Goal: Information Seeking & Learning: Learn about a topic

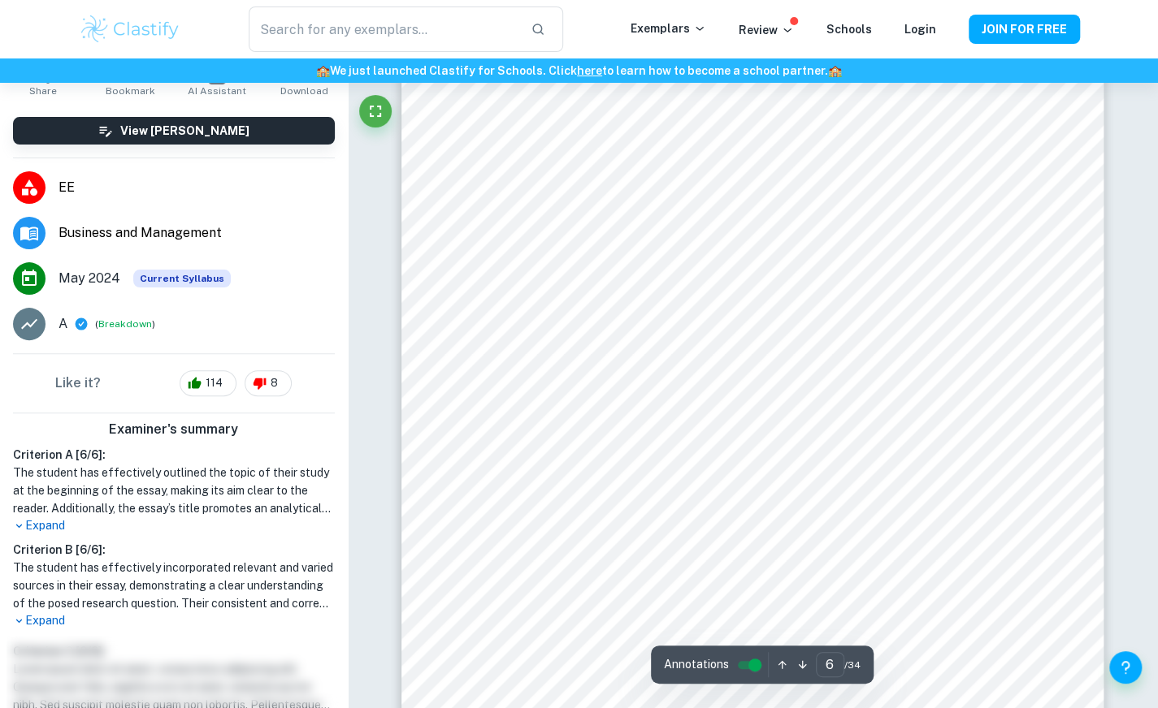
scroll to position [4955, 0]
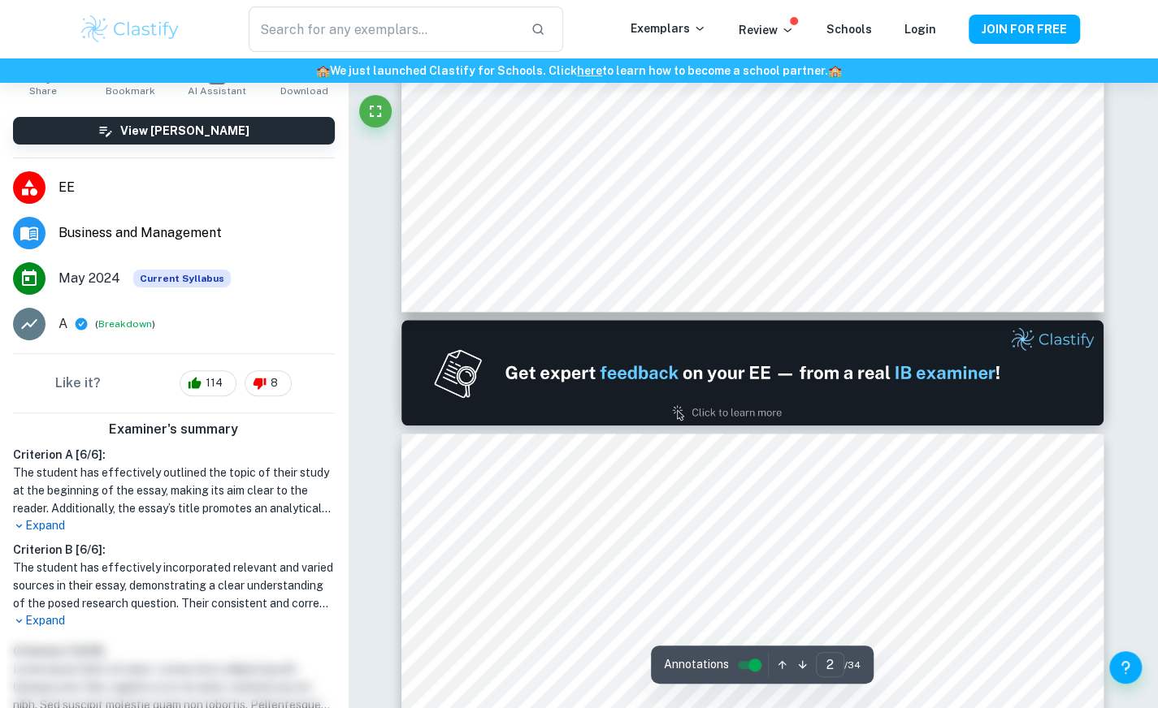
type input "1"
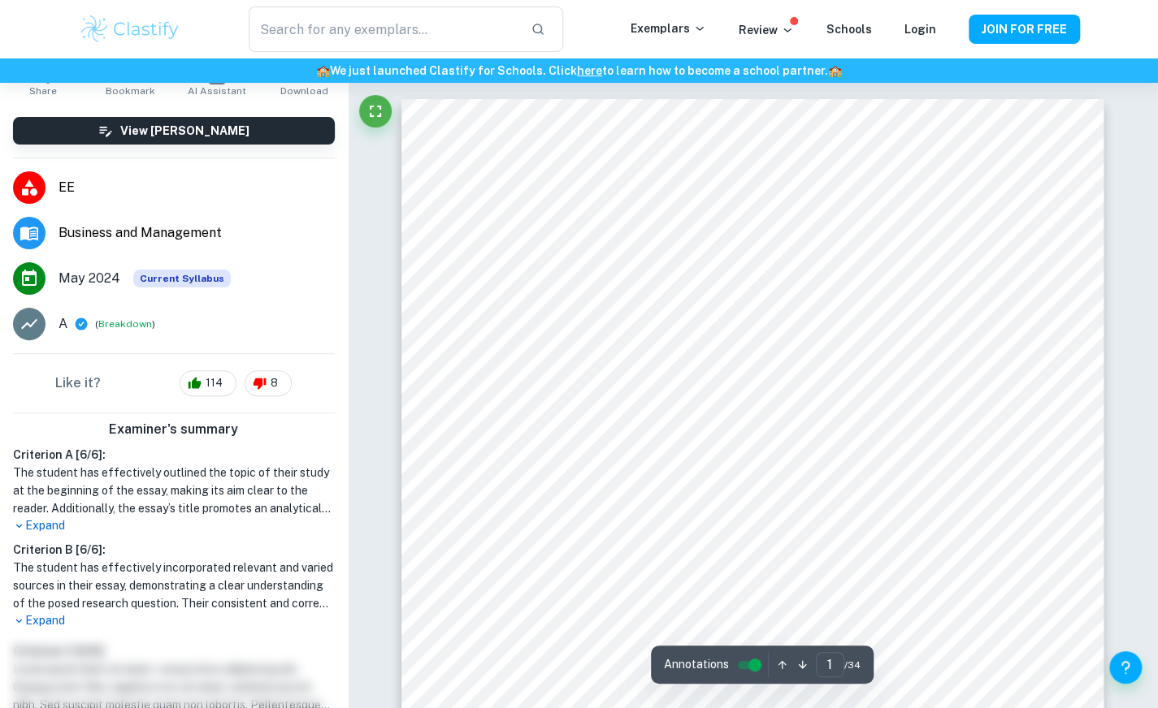
scroll to position [110, 0]
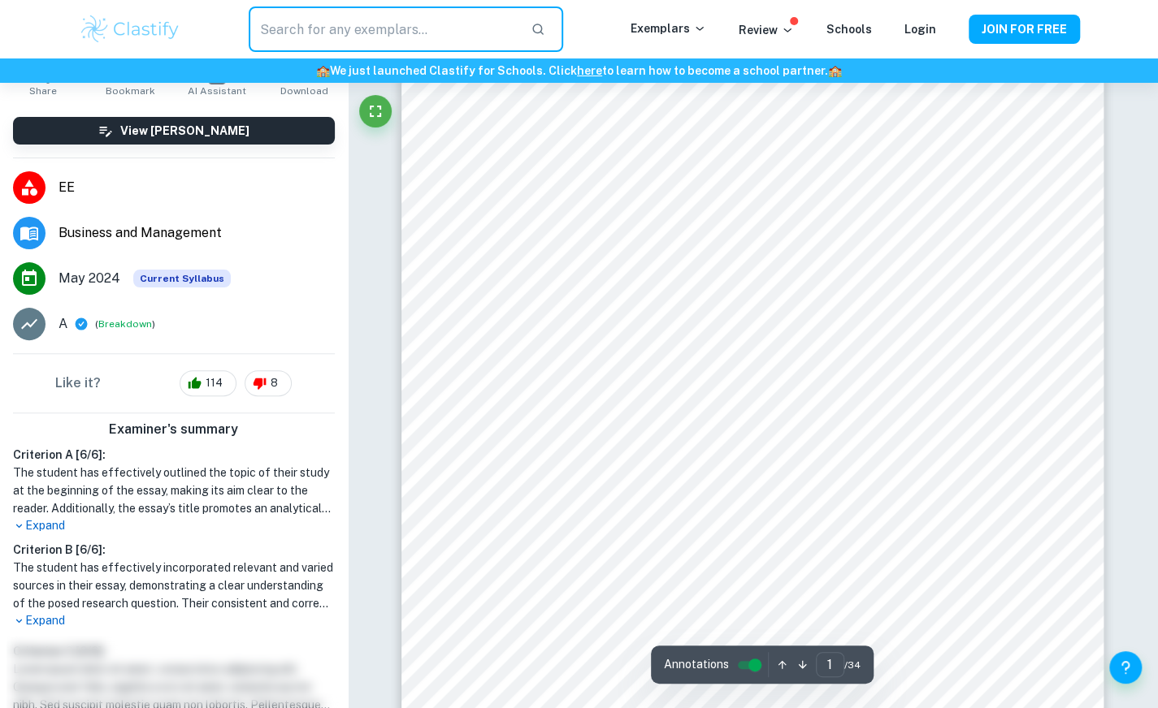
click at [380, 25] on input "text" at bounding box center [383, 28] width 268 height 45
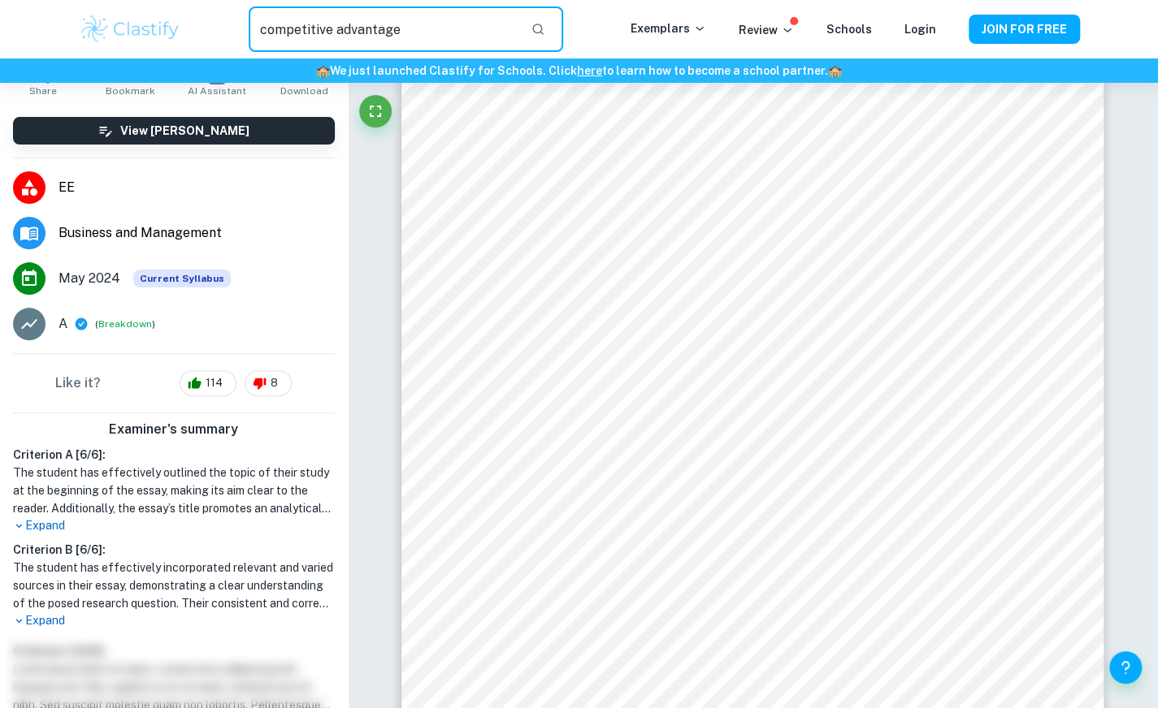
type input "competitive advantage"
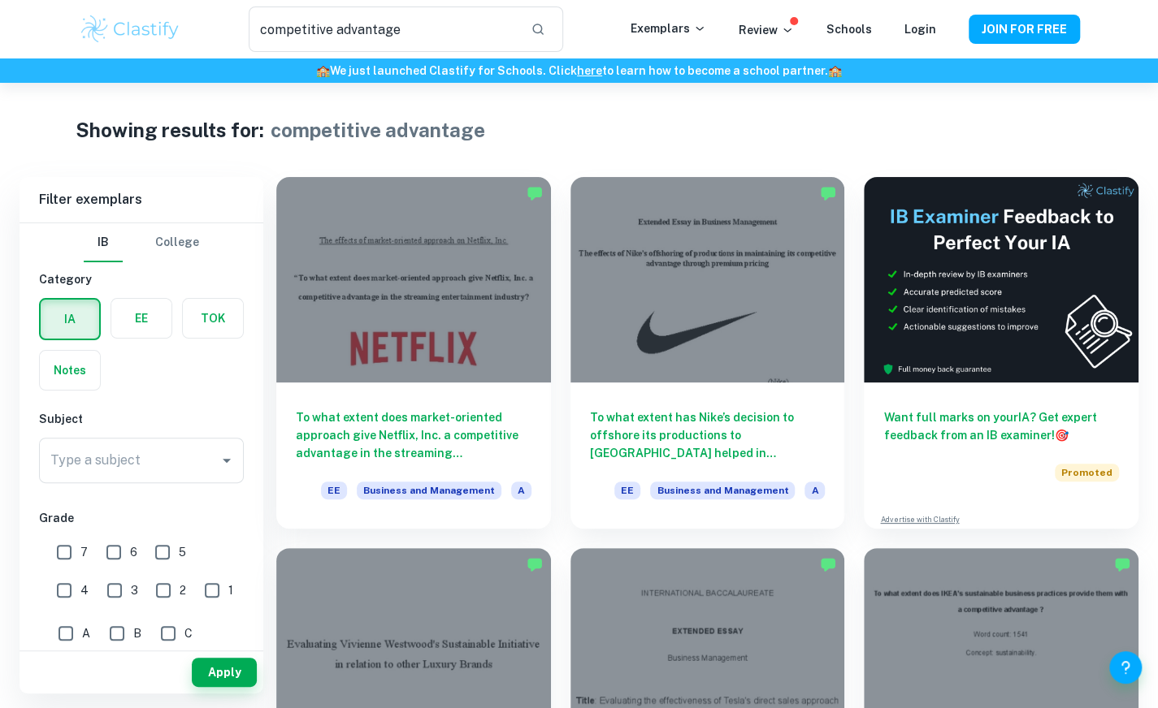
click at [153, 334] on label "button" at bounding box center [141, 318] width 60 height 39
click at [0, 0] on input "radio" at bounding box center [0, 0] width 0 height 0
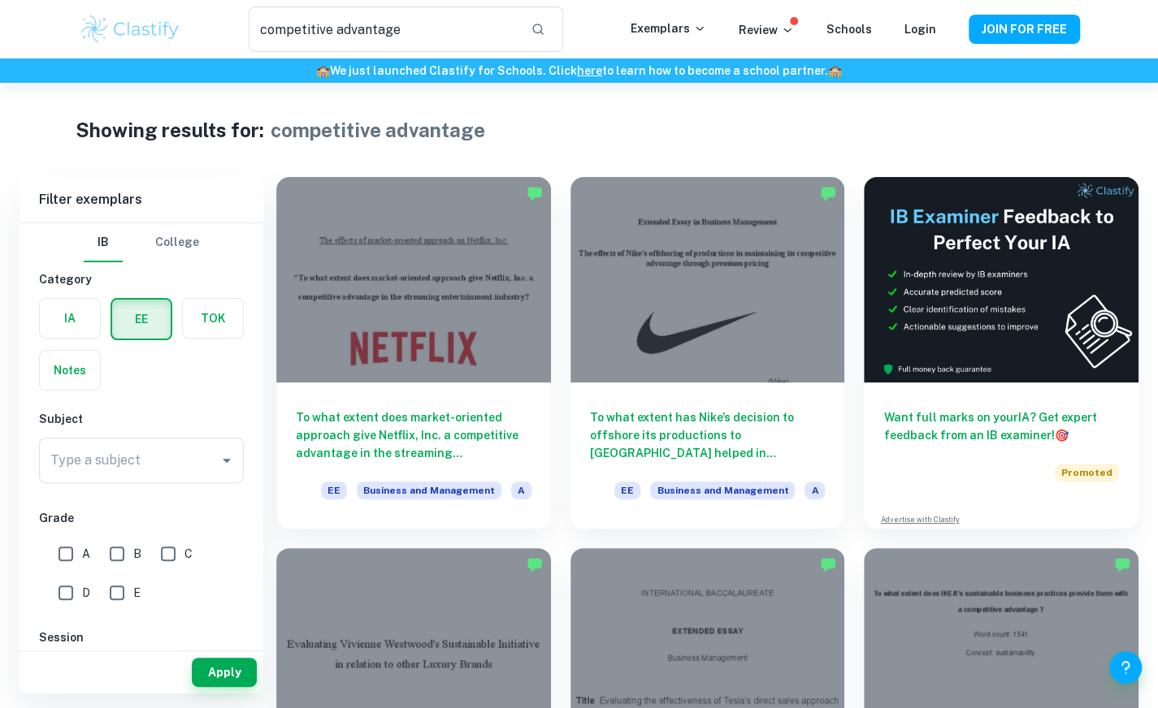
click at [68, 559] on input "A" at bounding box center [66, 554] width 32 height 32
checkbox input "true"
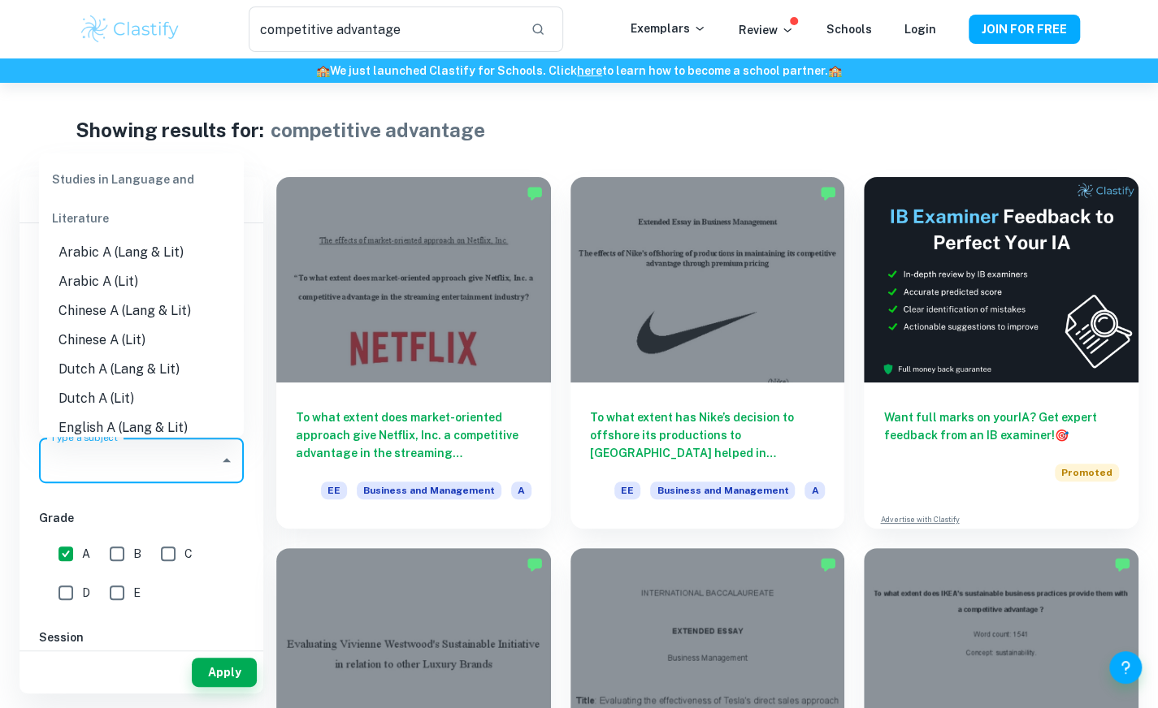
click at [133, 464] on input "Type a subject" at bounding box center [129, 460] width 166 height 31
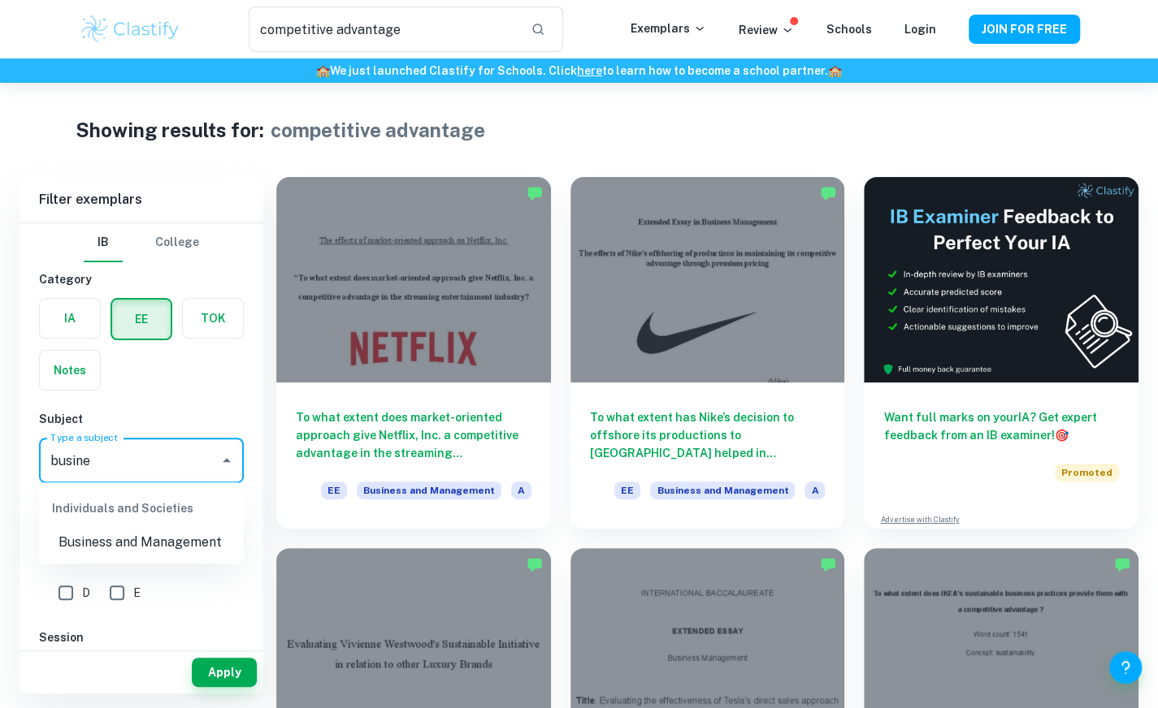
click at [156, 546] on li "Business and Management" at bounding box center [141, 542] width 205 height 29
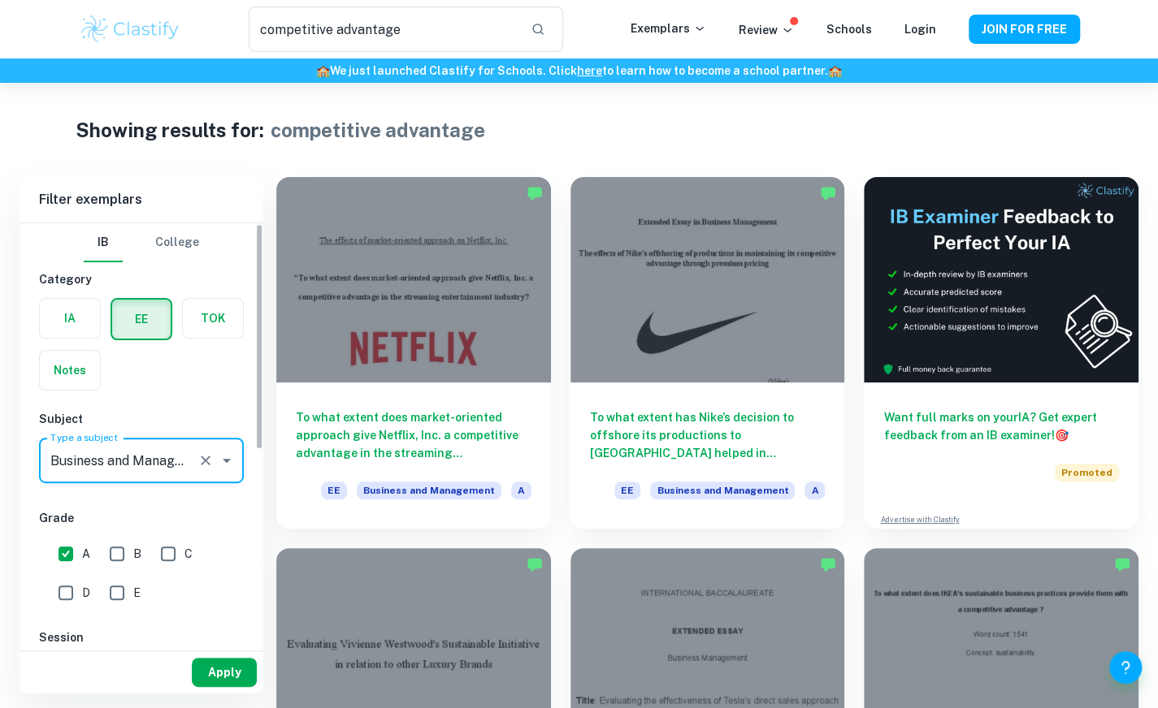
type input "Business and Management"
click at [240, 666] on button "Apply" at bounding box center [224, 672] width 65 height 29
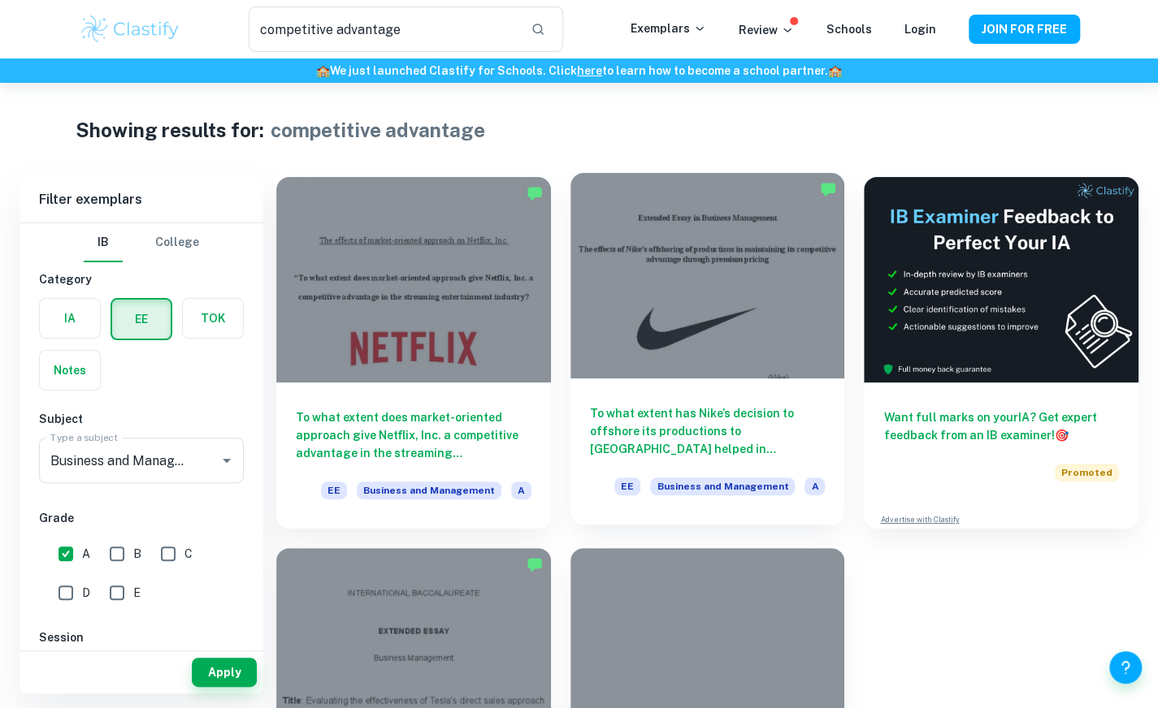
scroll to position [159, 0]
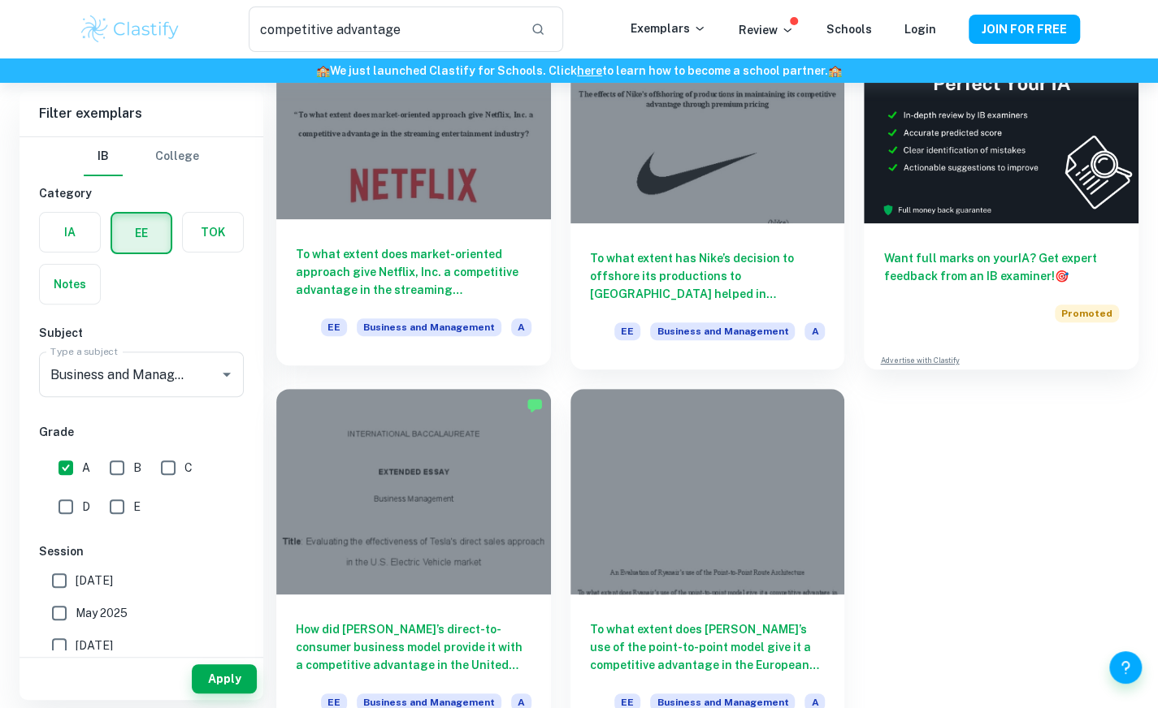
click at [452, 249] on h6 "To what extent does market-oriented approach give Netflix, Inc. a competitive a…" at bounding box center [414, 272] width 236 height 54
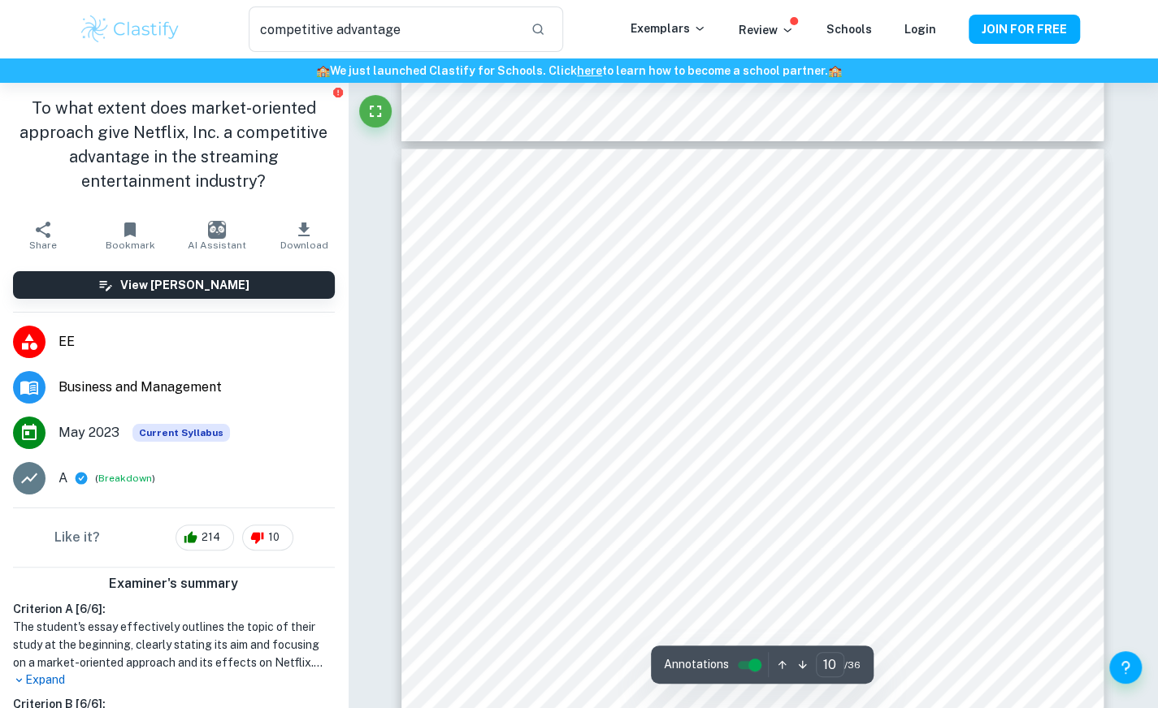
scroll to position [8679, 0]
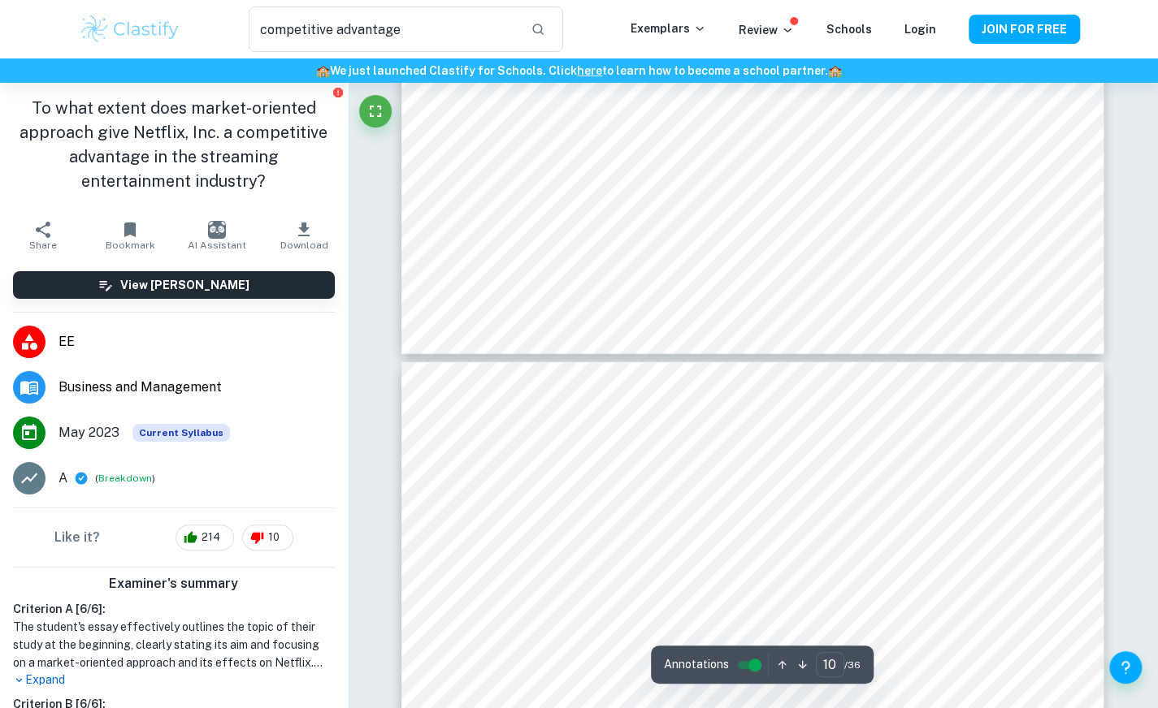
type input "11"
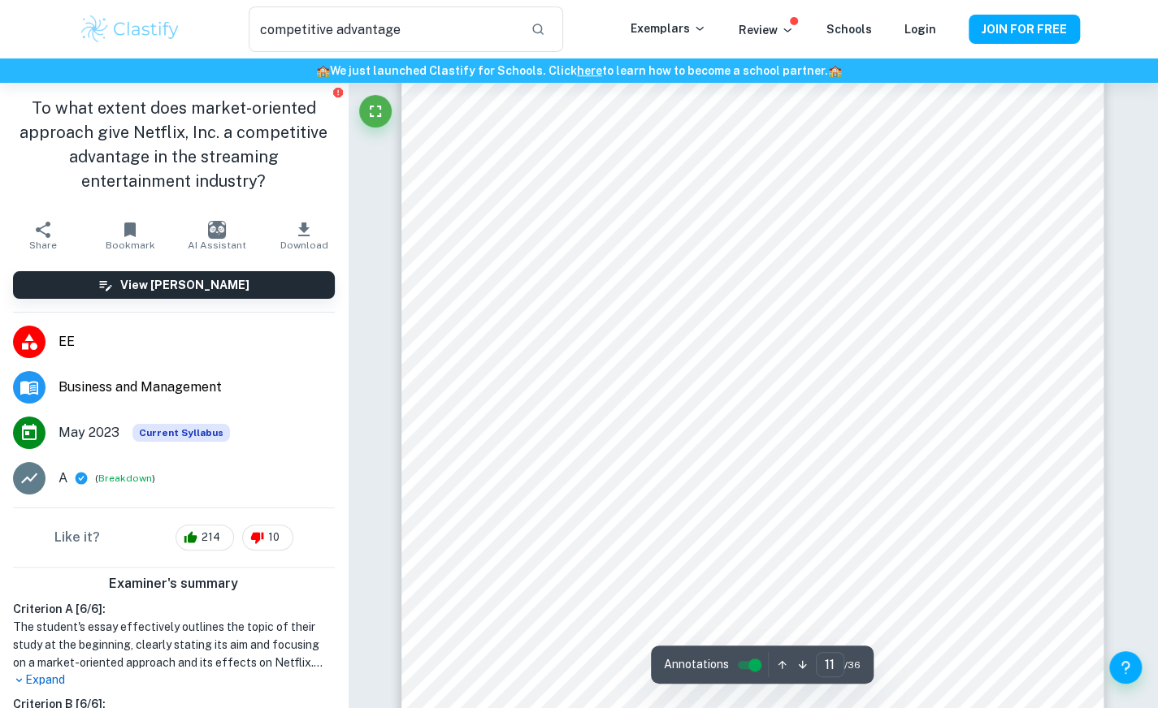
scroll to position [9614, 0]
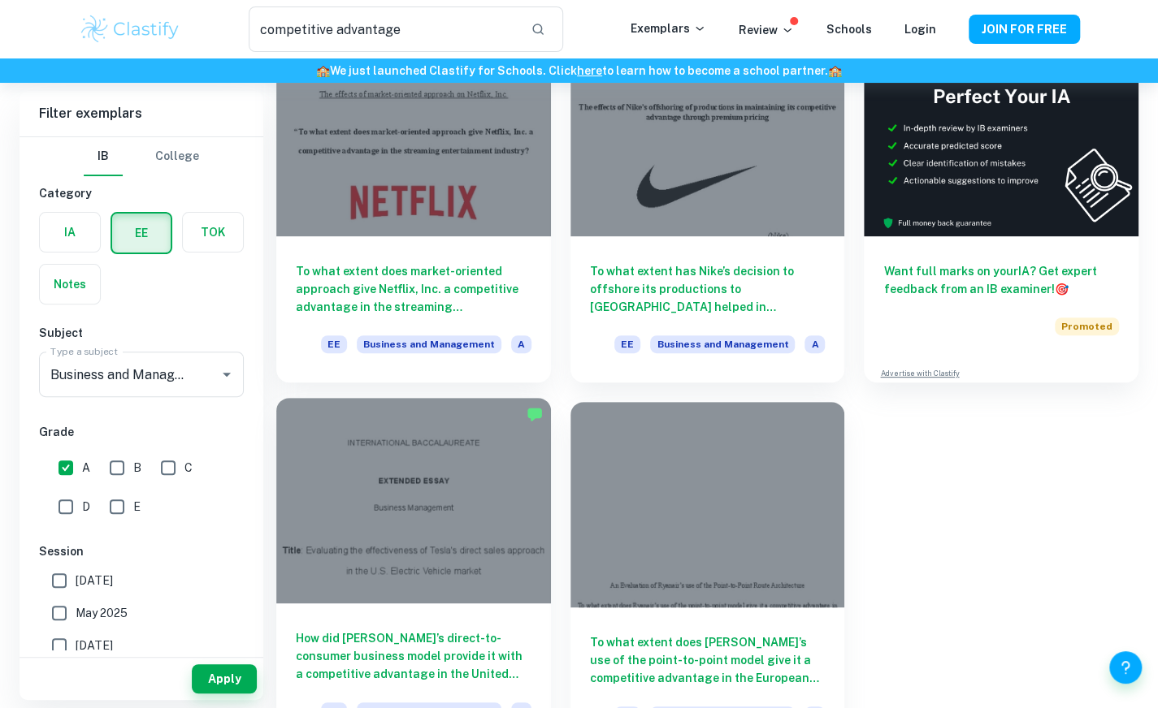
scroll to position [139, 0]
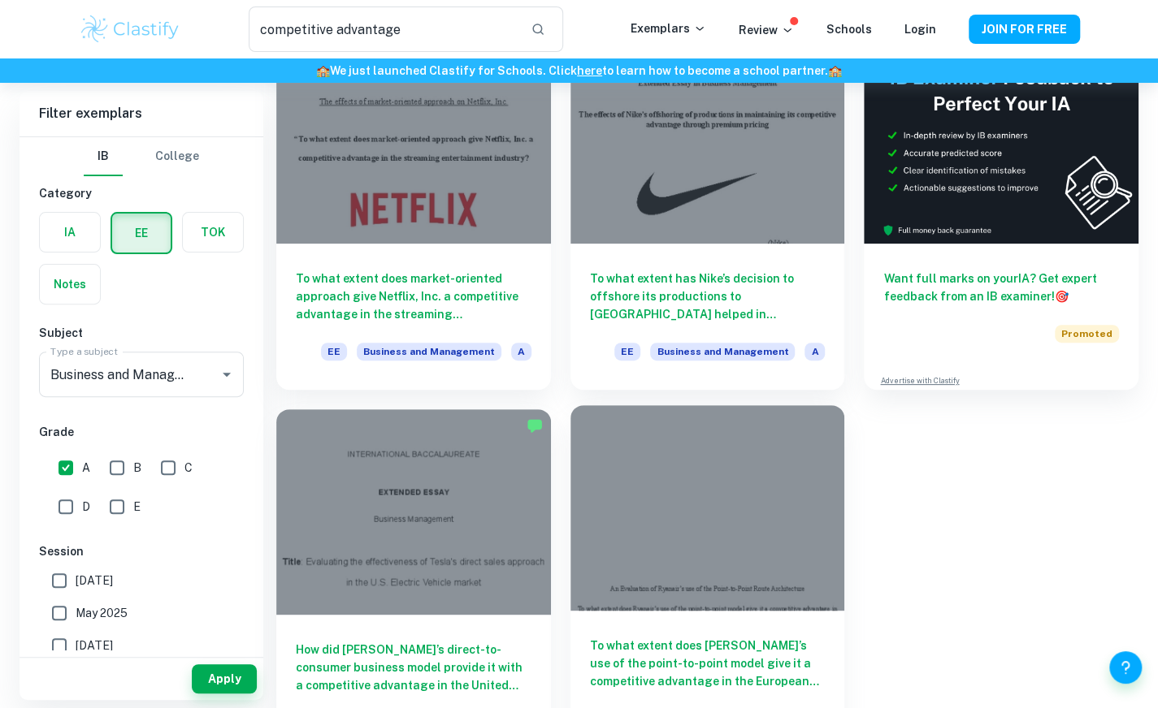
click at [667, 509] on div at bounding box center [707, 508] width 275 height 206
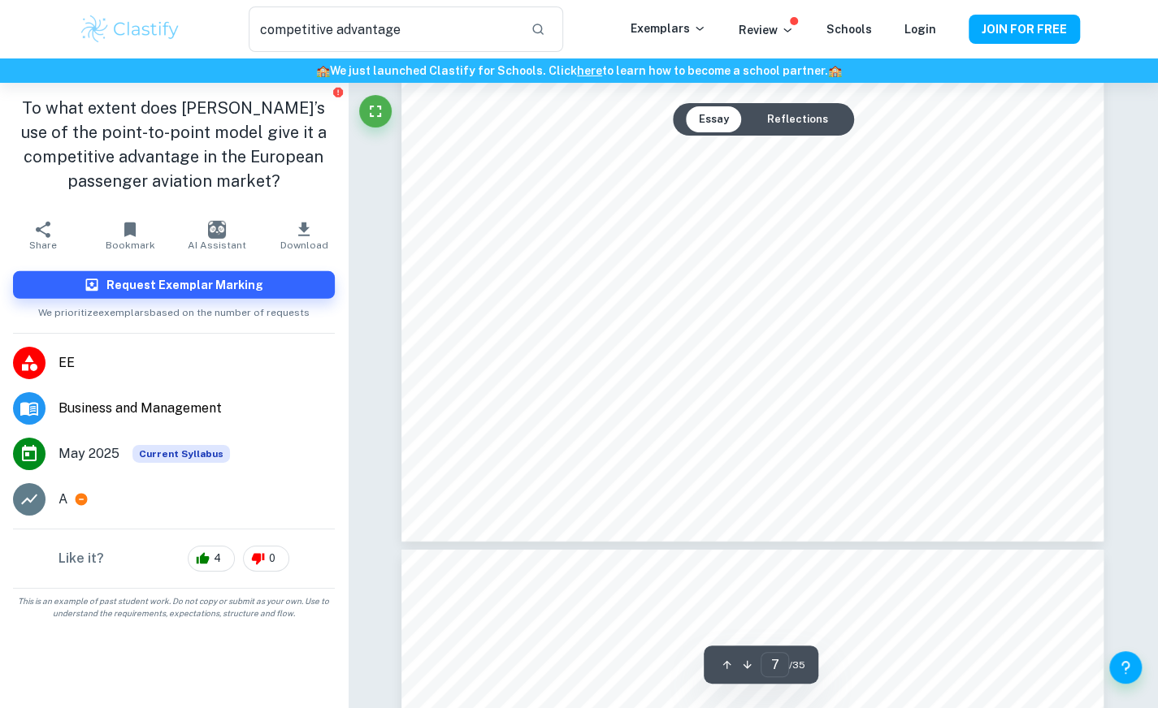
scroll to position [6195, 0]
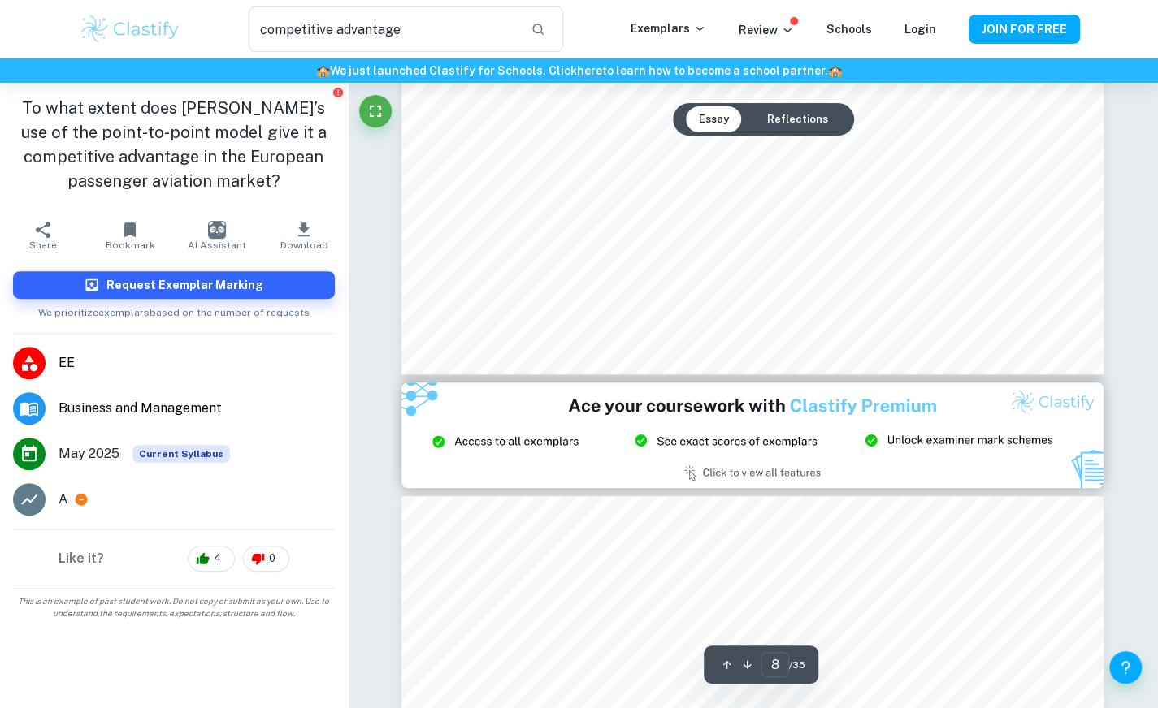
type input "9"
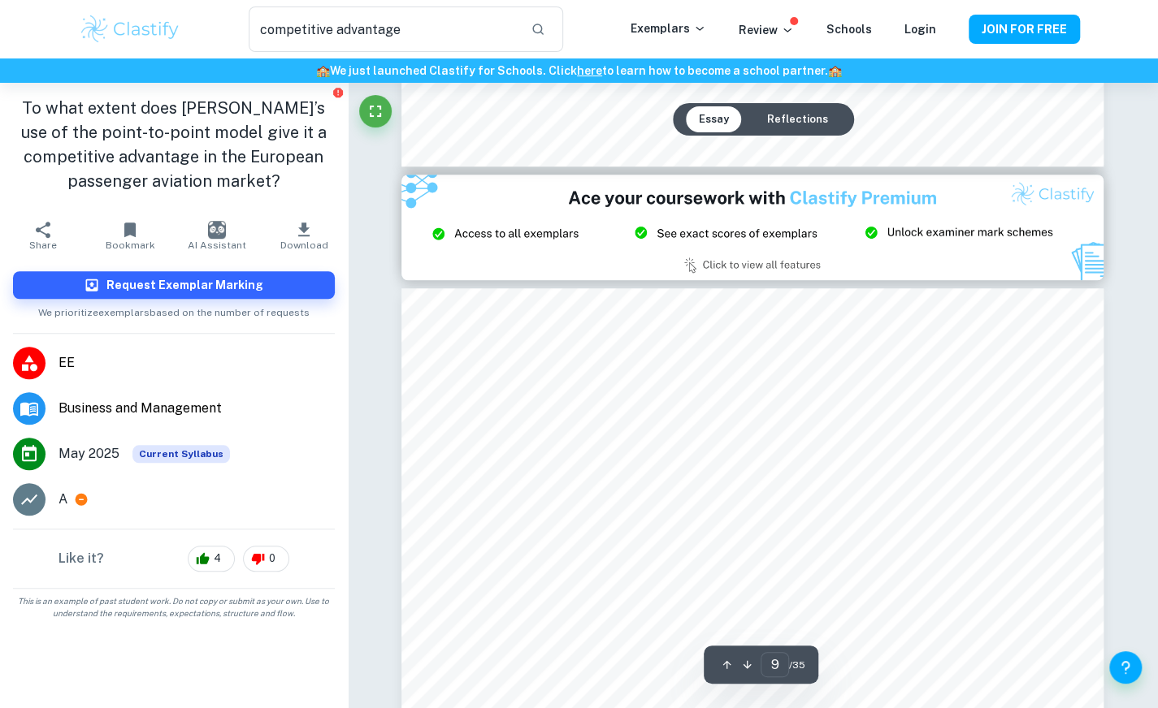
scroll to position [7499, 0]
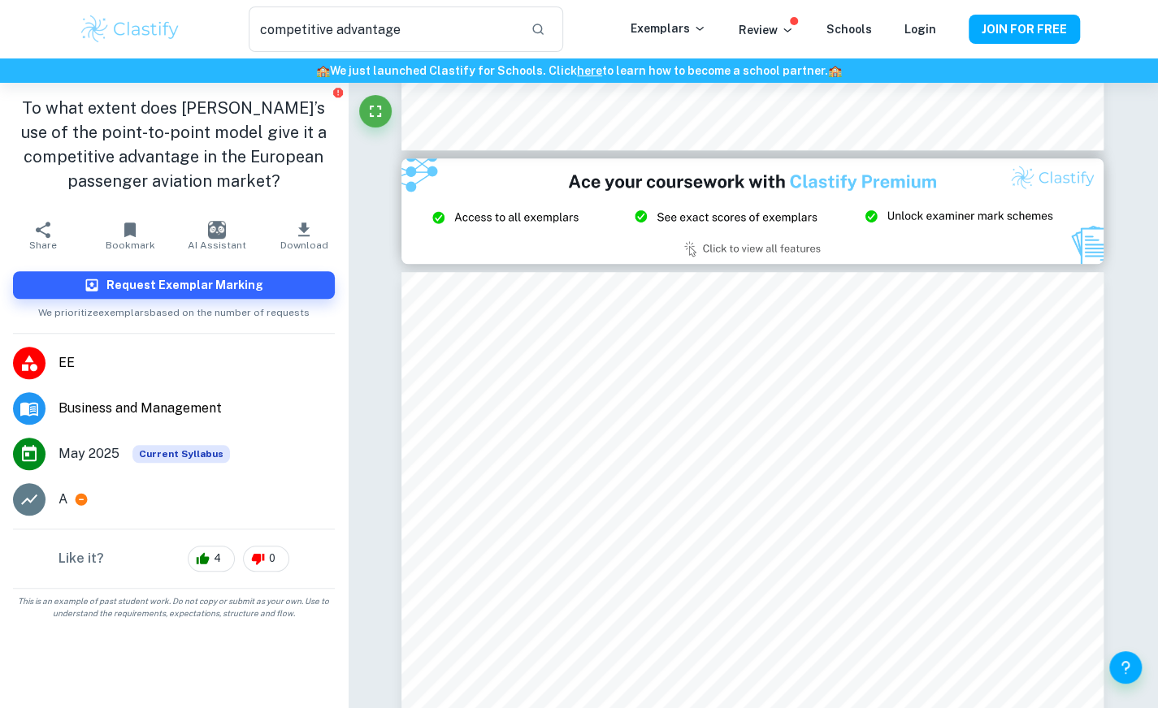
click at [360, 0] on div "competitive advantage ​ Exemplars Review Schools Login JOIN FOR FREE" at bounding box center [579, 29] width 1158 height 58
click at [361, 2] on div "competitive advantage ​ Exemplars Review Schools Login JOIN FOR FREE" at bounding box center [579, 29] width 1158 height 58
click at [370, 27] on input "competitive advantage" at bounding box center [383, 28] width 268 height 45
type input "porters"
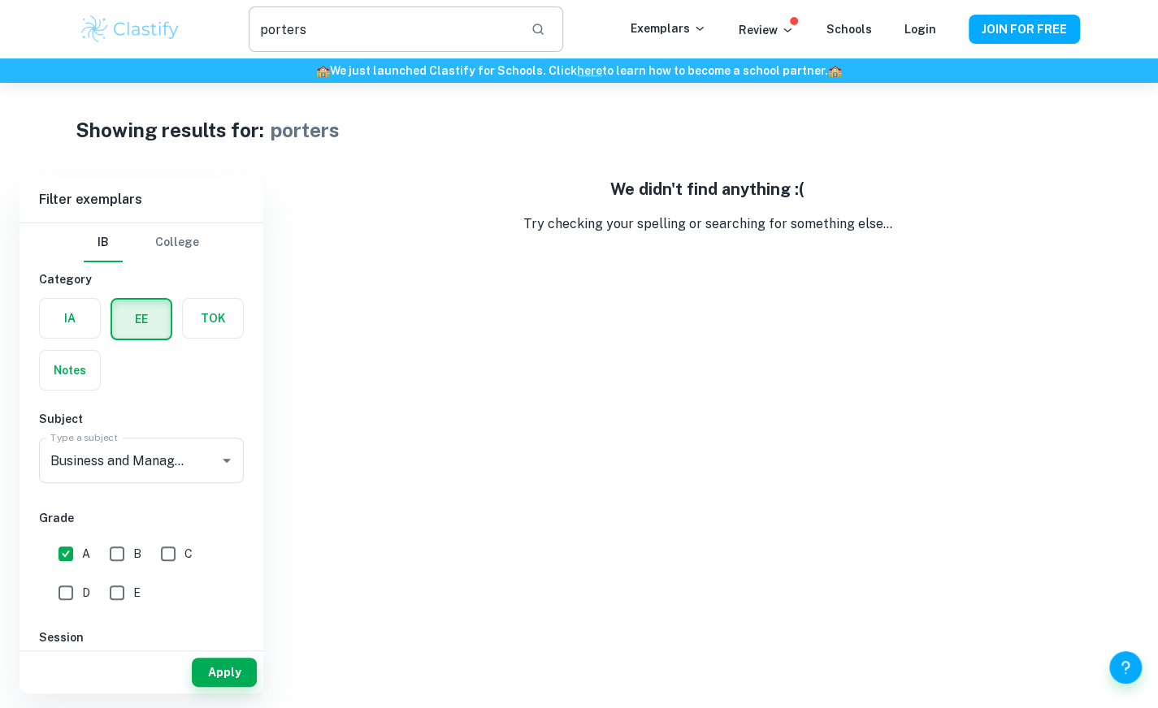
click at [320, 40] on input "porters" at bounding box center [383, 28] width 268 height 45
click at [680, 28] on p "Exemplars" at bounding box center [668, 28] width 76 height 18
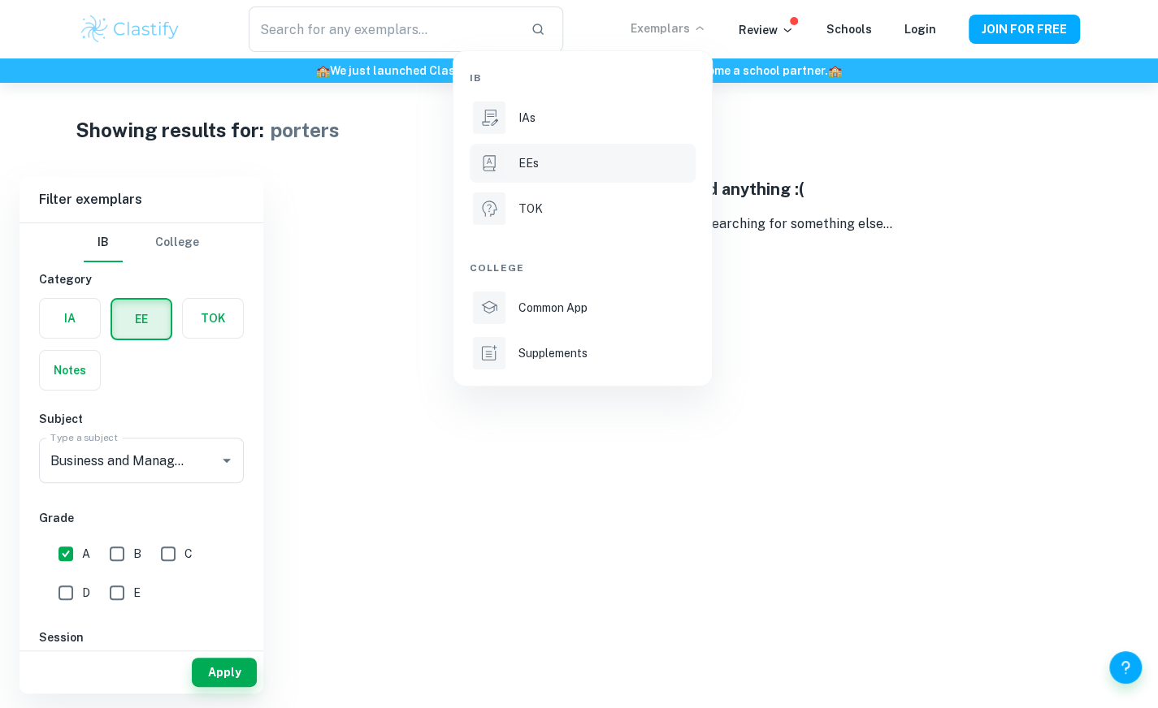
click at [528, 159] on p "EEs" at bounding box center [528, 163] width 20 height 18
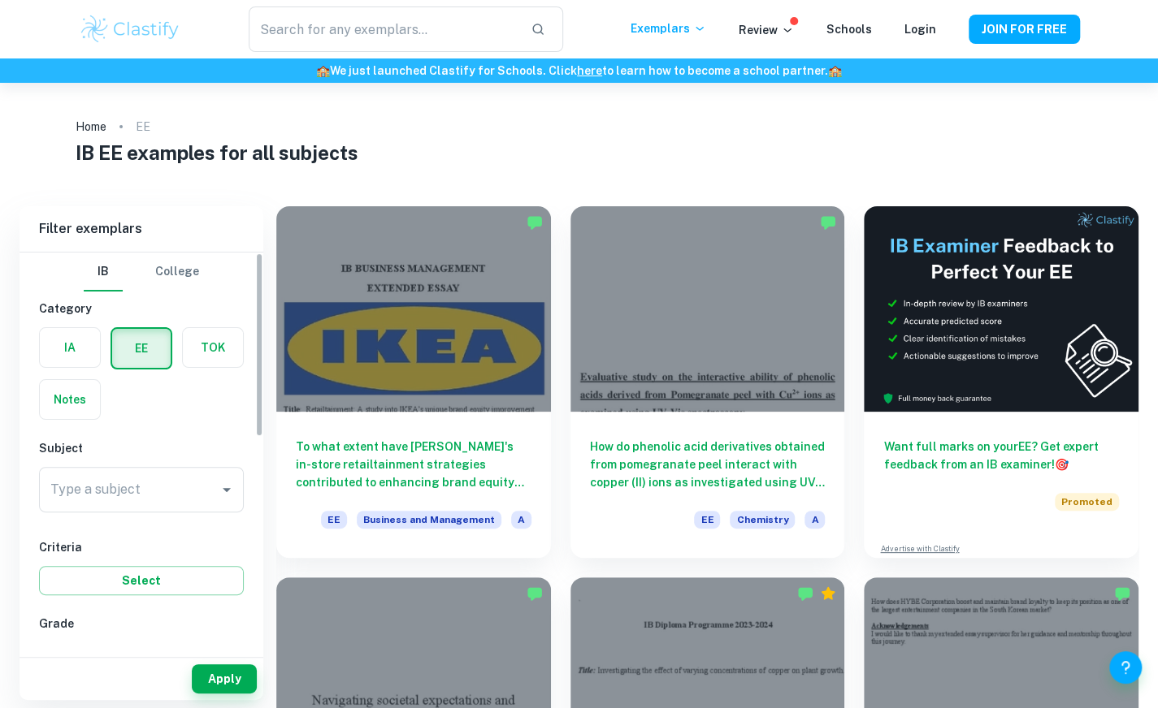
click at [96, 496] on input "Type a subject" at bounding box center [129, 489] width 166 height 31
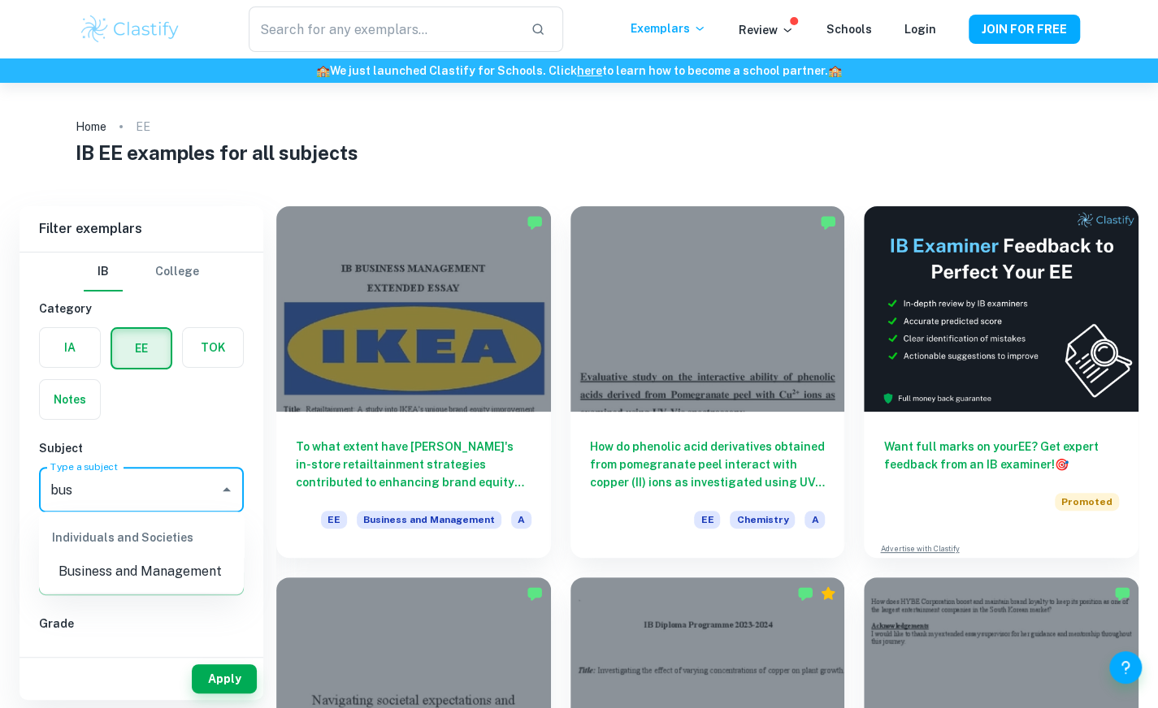
click at [117, 560] on li "Business and Management" at bounding box center [141, 571] width 205 height 29
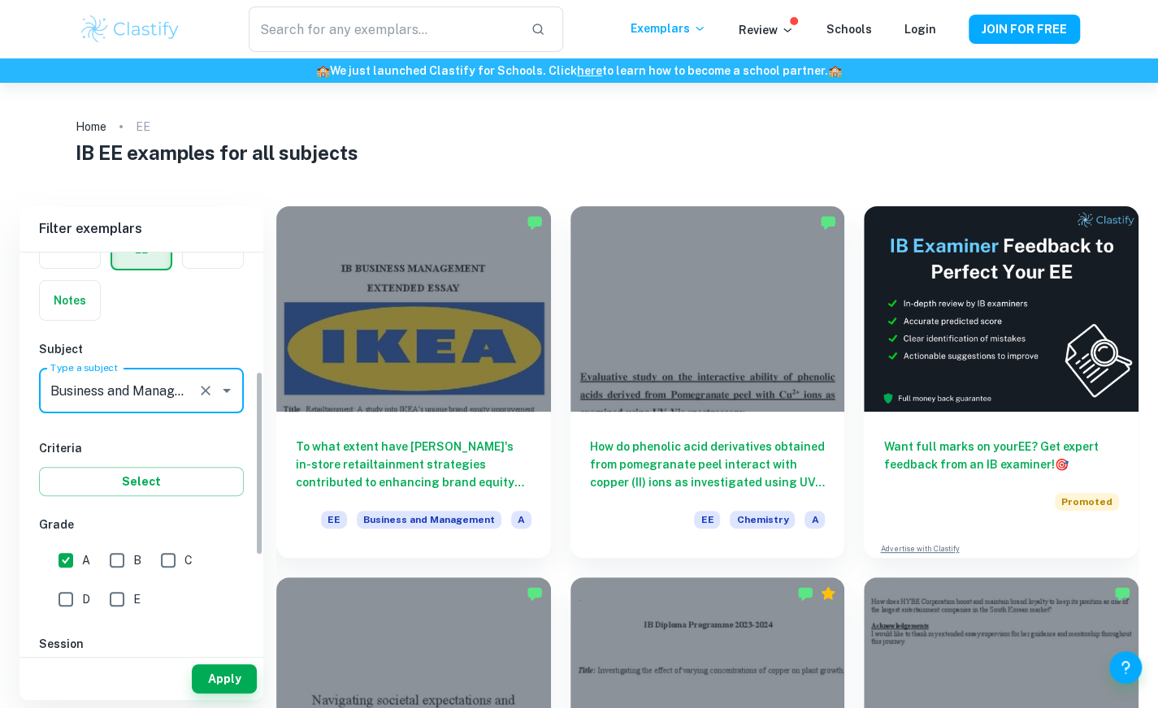
scroll to position [301, 0]
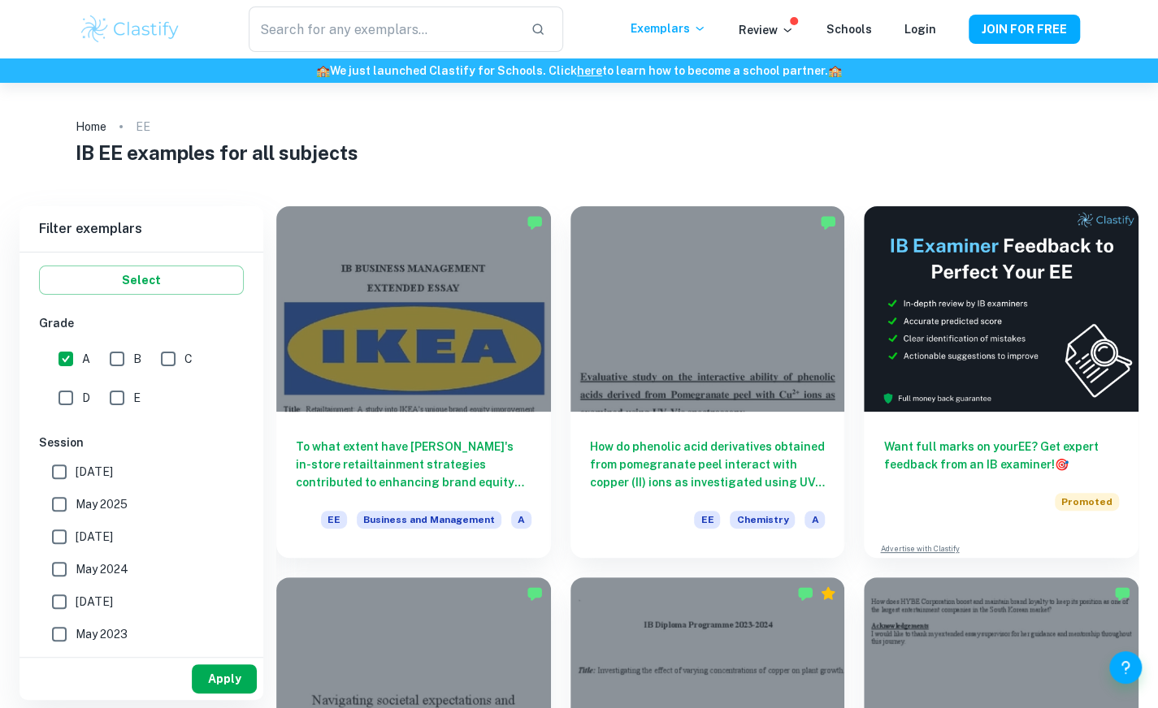
type input "Business and Management"
click at [220, 681] on button "Apply" at bounding box center [224, 679] width 65 height 29
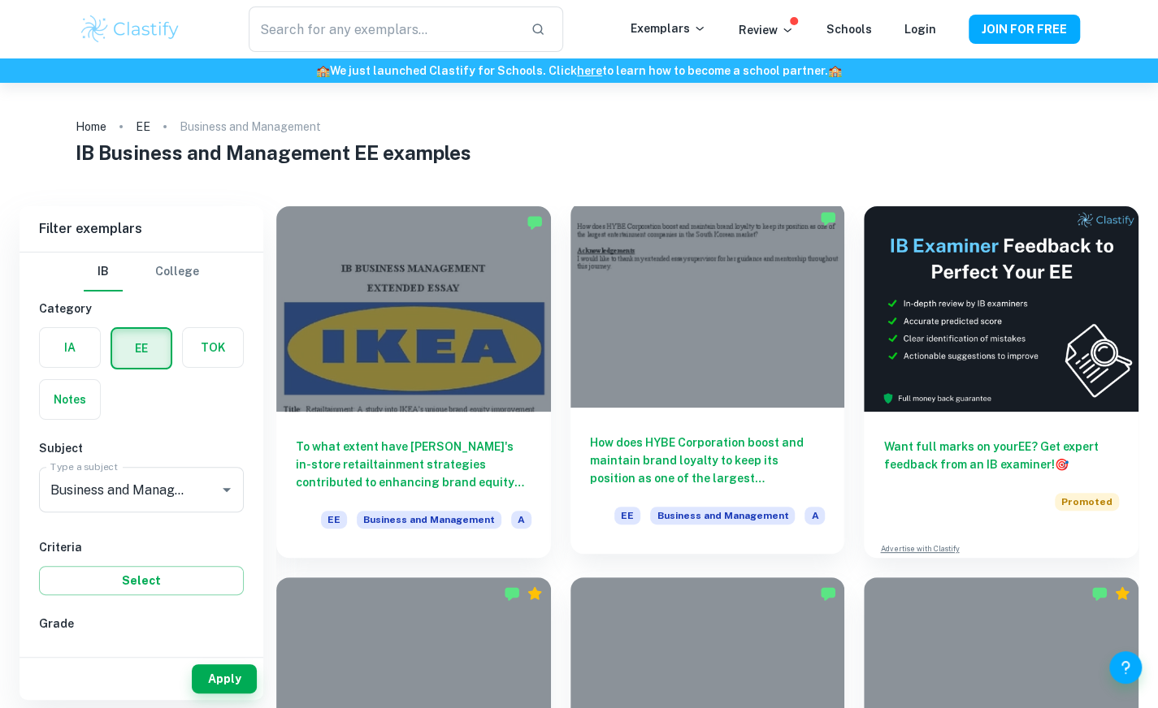
click at [698, 305] on div at bounding box center [707, 305] width 275 height 206
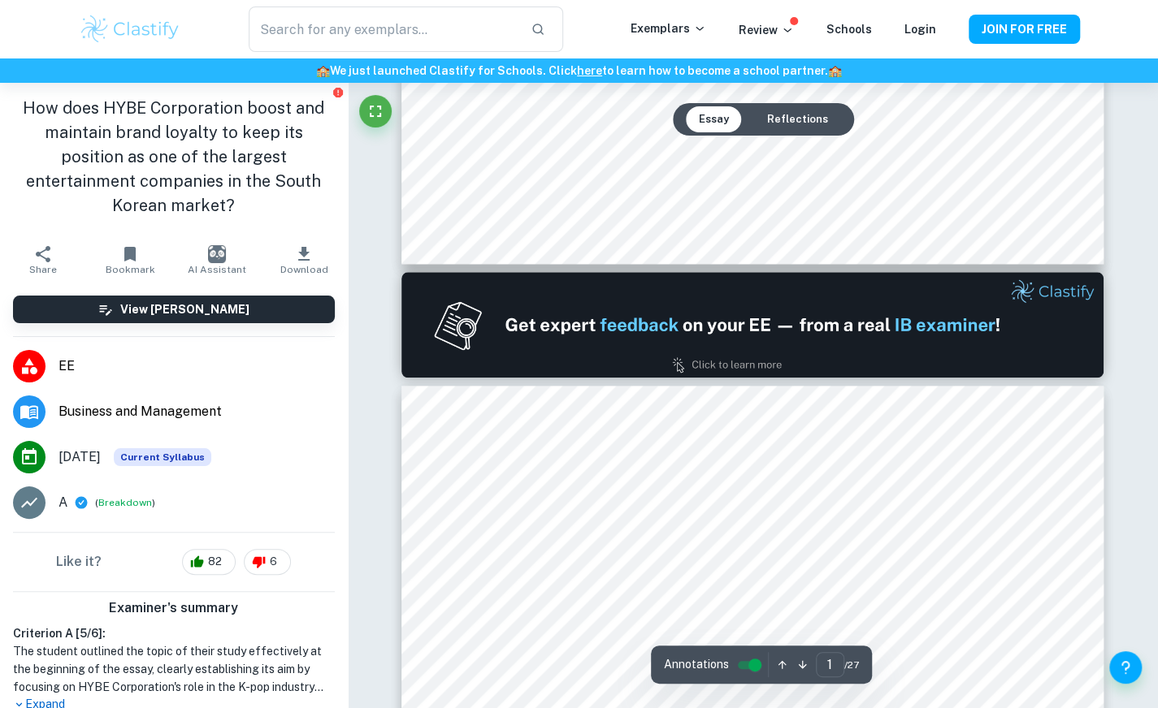
type input "2"
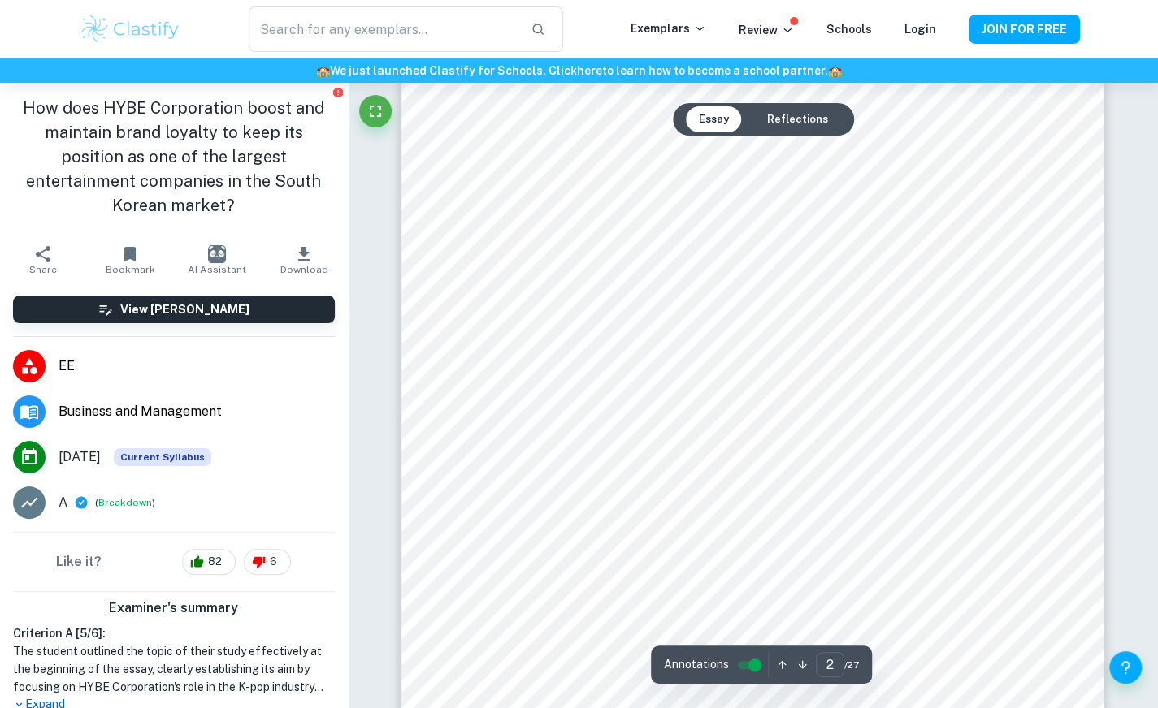
scroll to position [1249, 0]
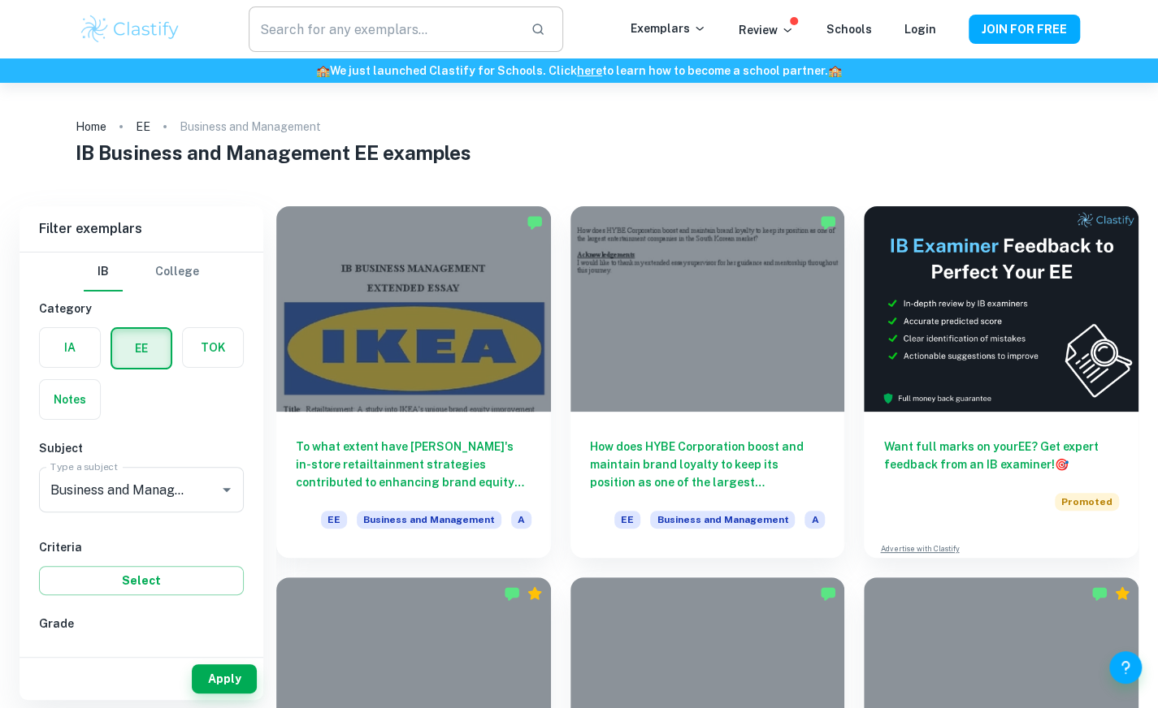
click at [409, 27] on input "text" at bounding box center [383, 28] width 268 height 45
type input "m"
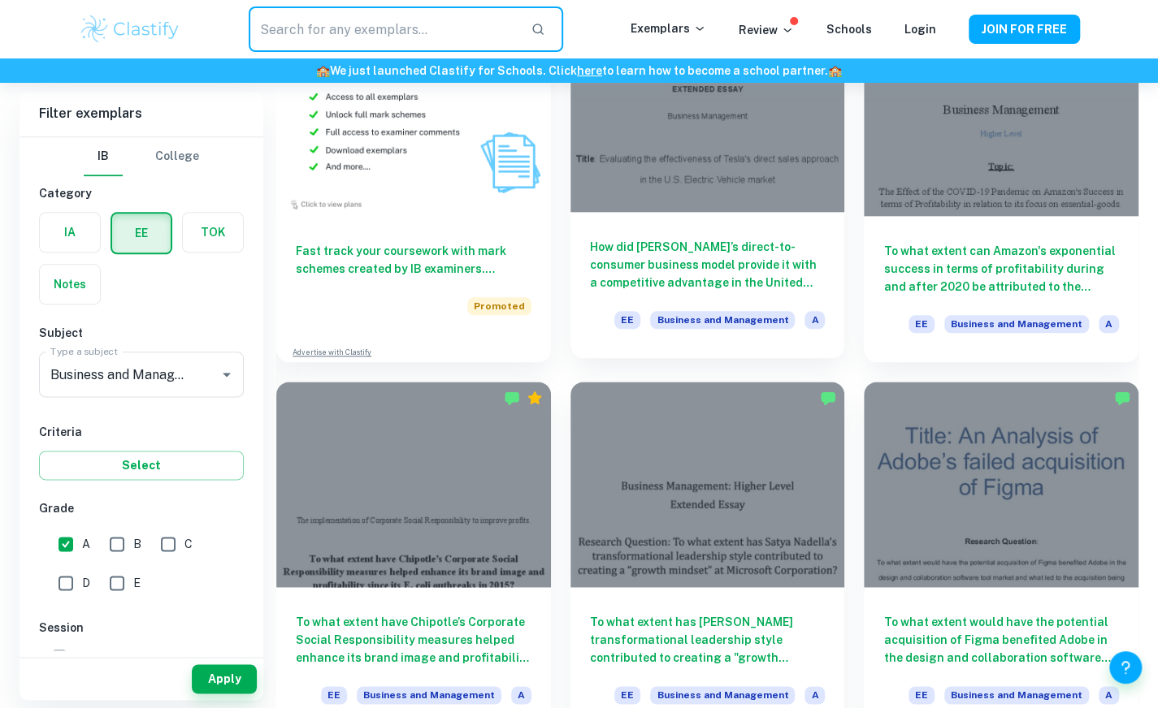
scroll to position [948, 0]
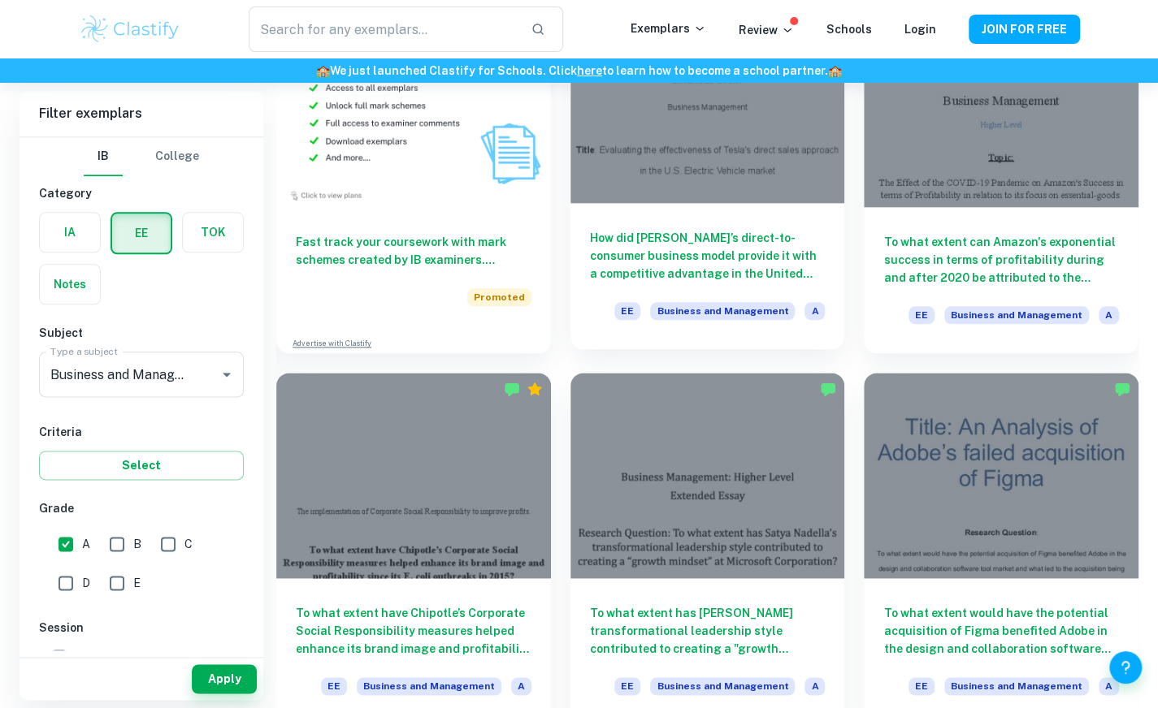
click at [751, 193] on div at bounding box center [707, 100] width 275 height 206
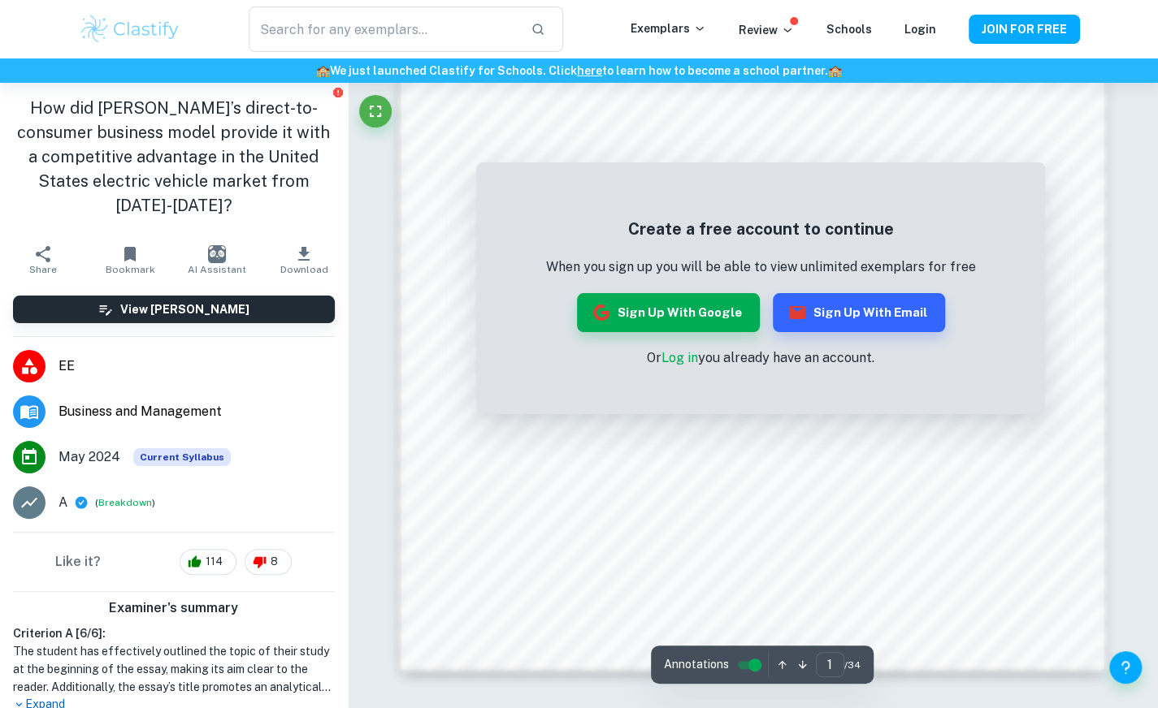
scroll to position [1256, 0]
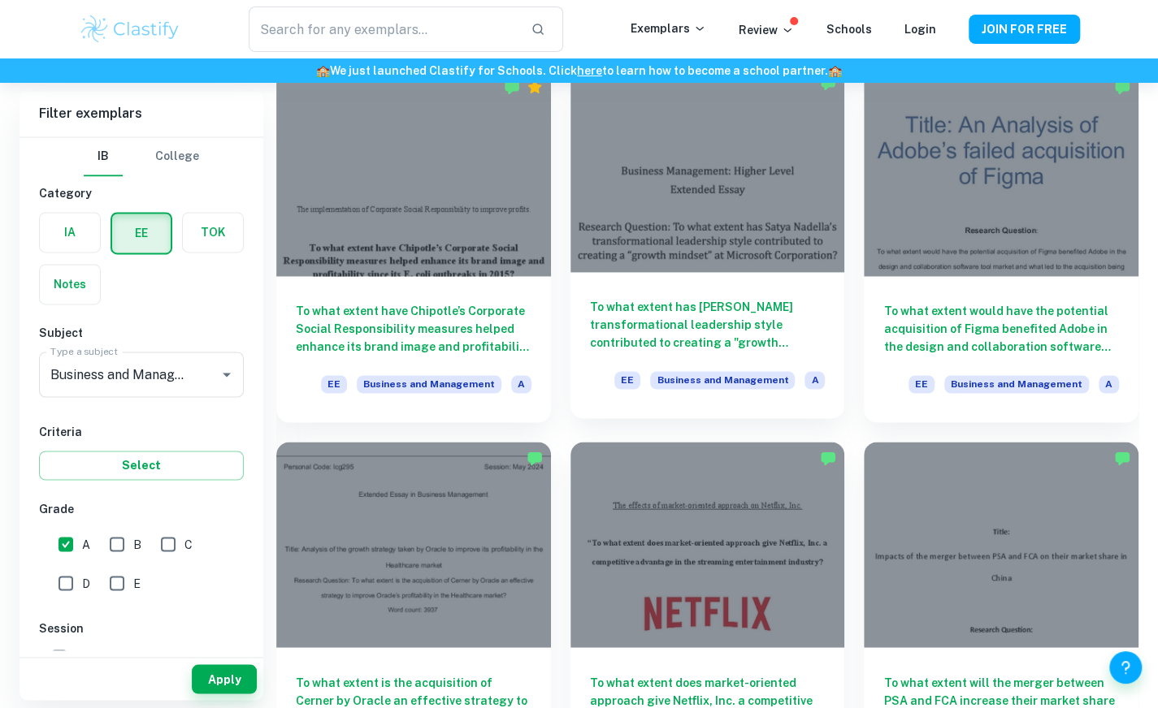
scroll to position [1216, 0]
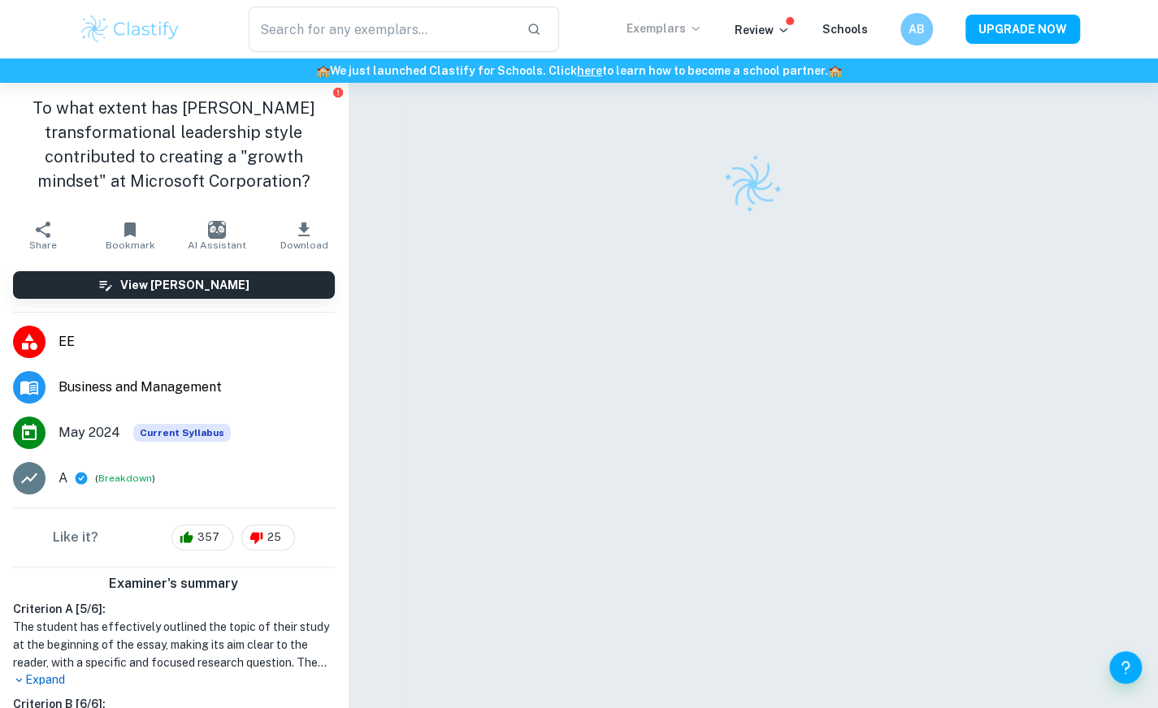
click at [663, 29] on p "Exemplars" at bounding box center [664, 28] width 76 height 18
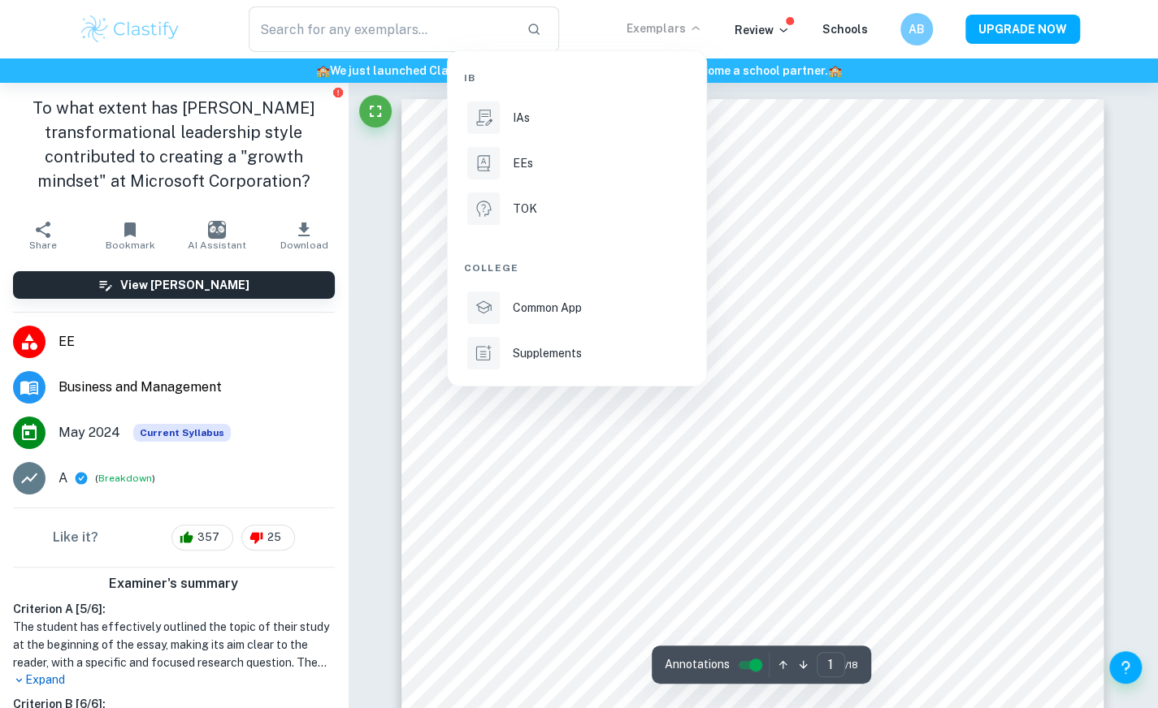
click at [869, 251] on div at bounding box center [579, 354] width 1158 height 708
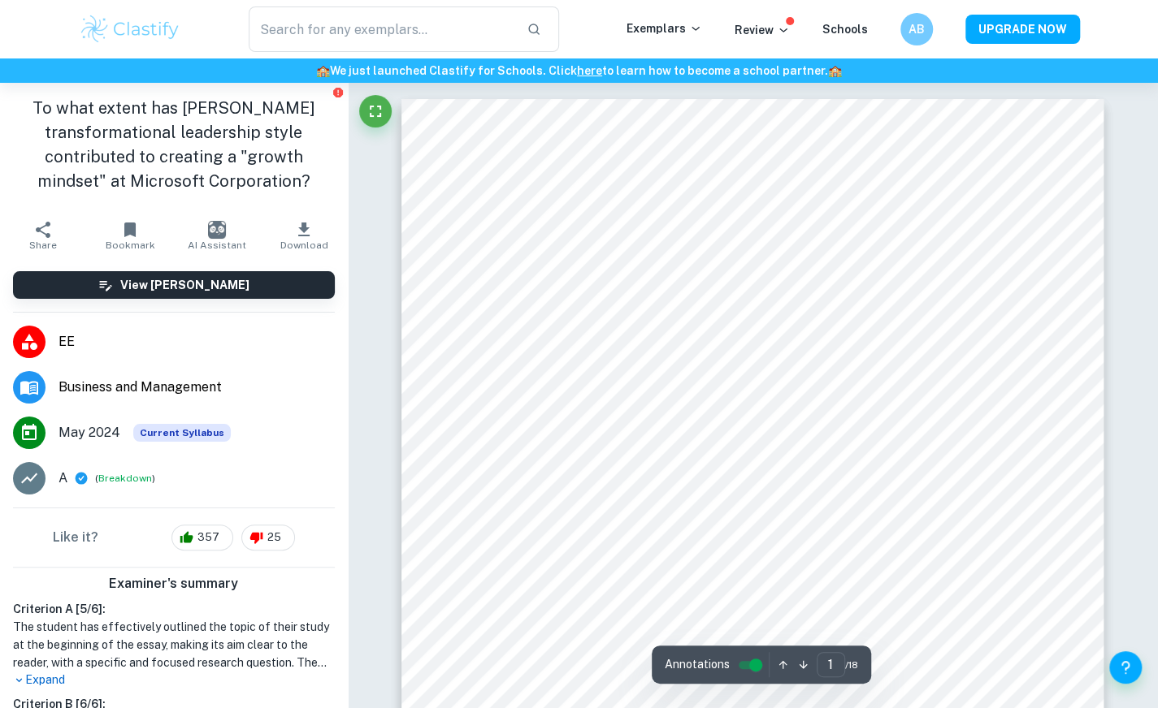
scroll to position [451, 0]
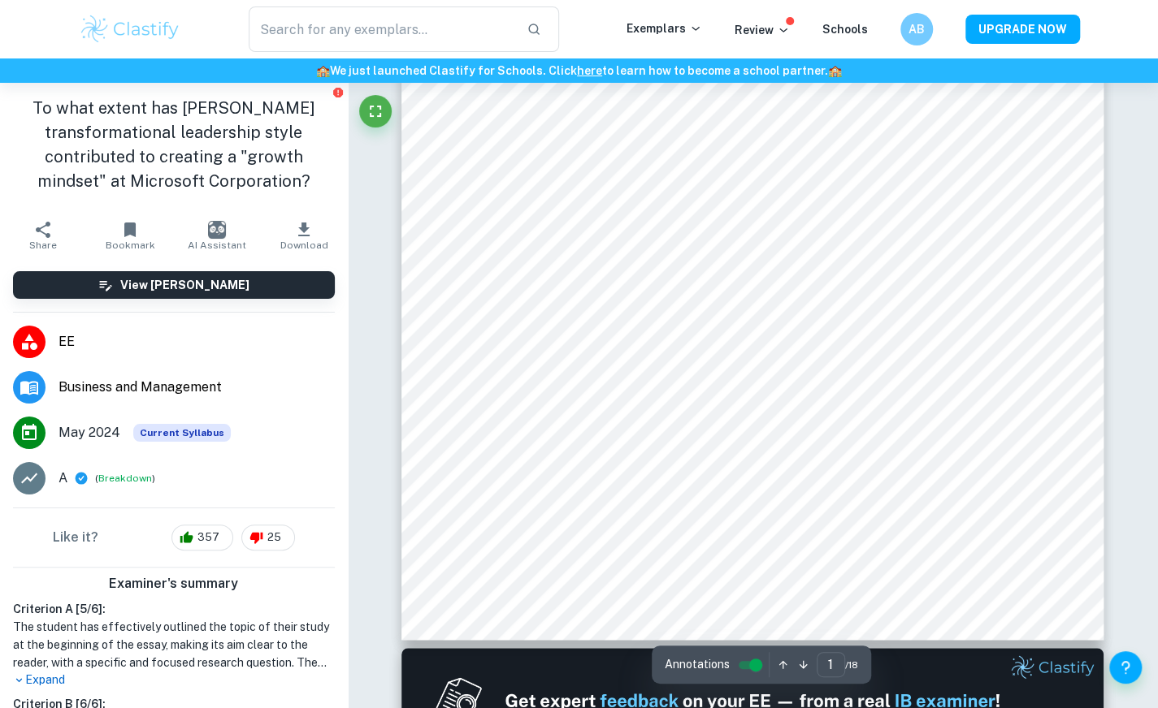
type input "2"
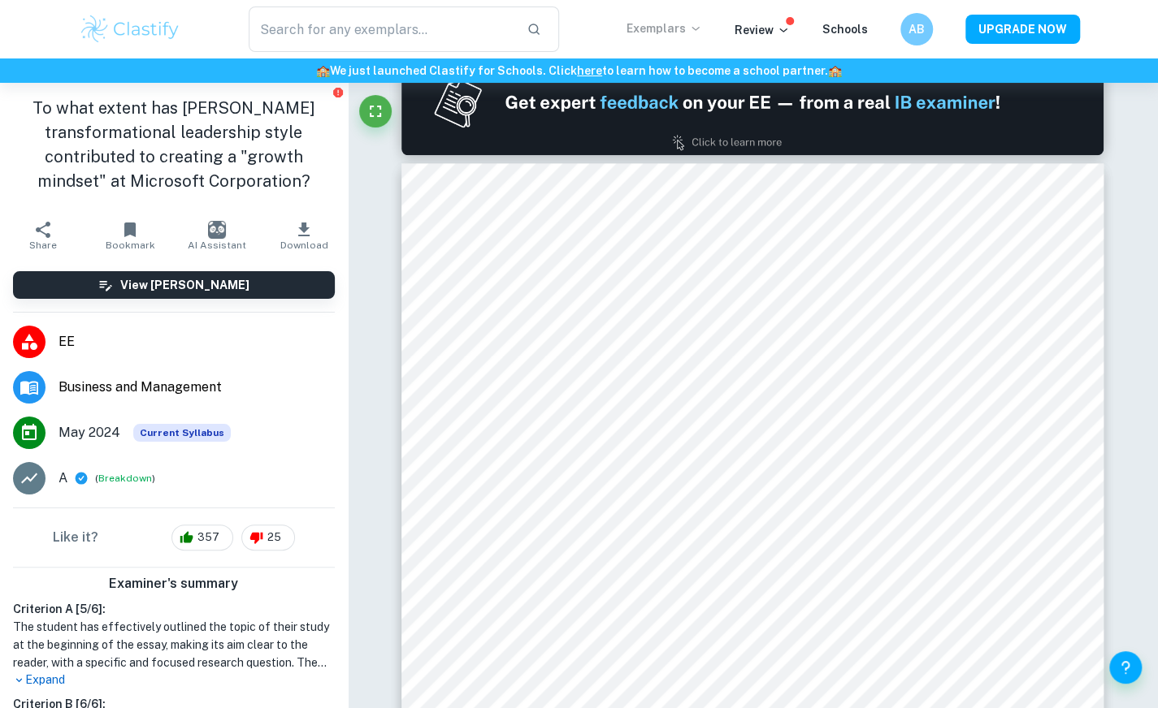
click at [676, 32] on p "Exemplars" at bounding box center [664, 28] width 76 height 18
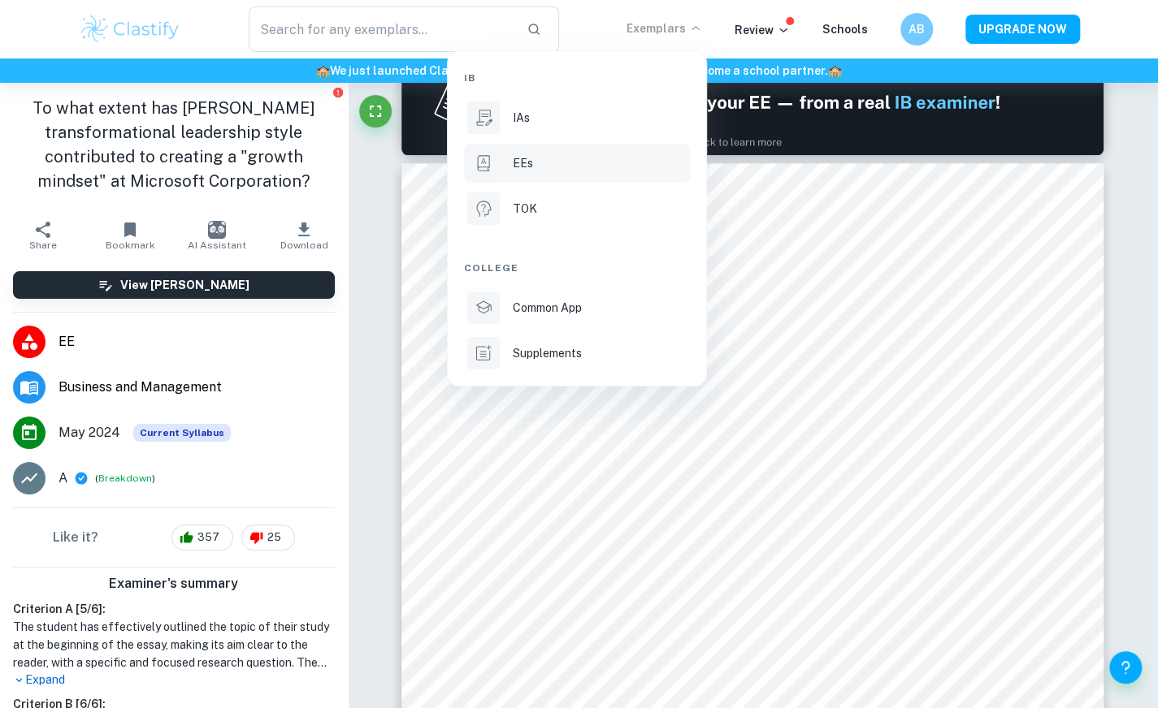
click at [533, 153] on li "EEs" at bounding box center [577, 163] width 226 height 39
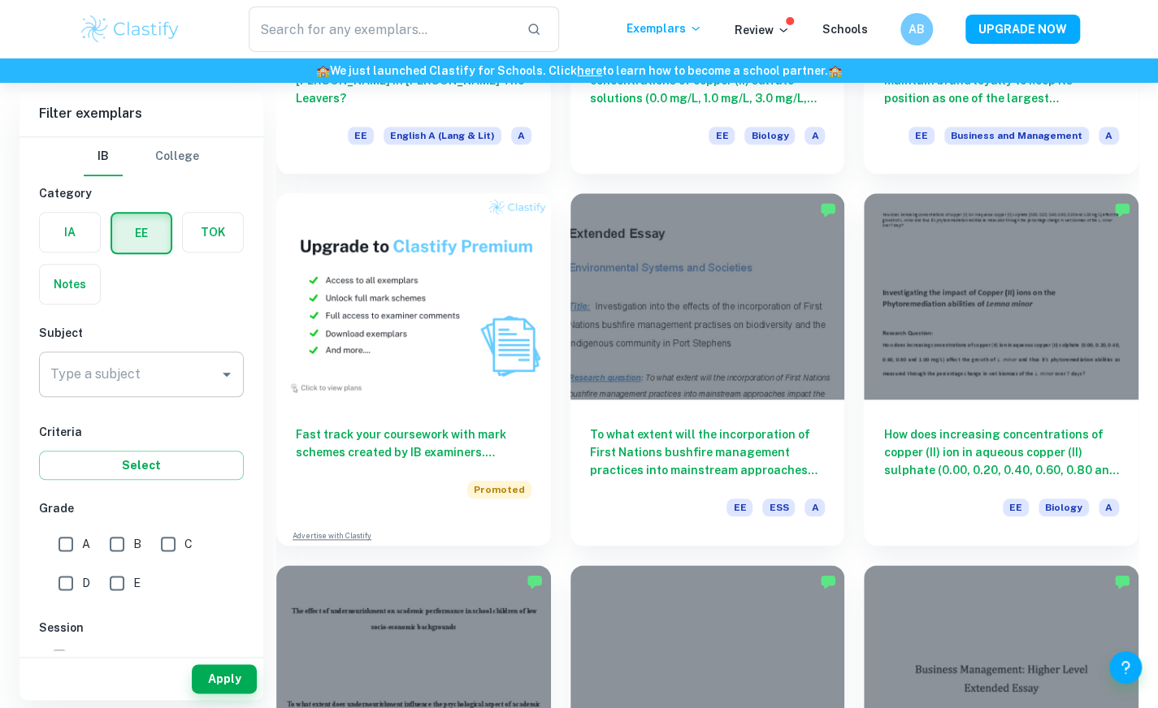
scroll to position [755, 0]
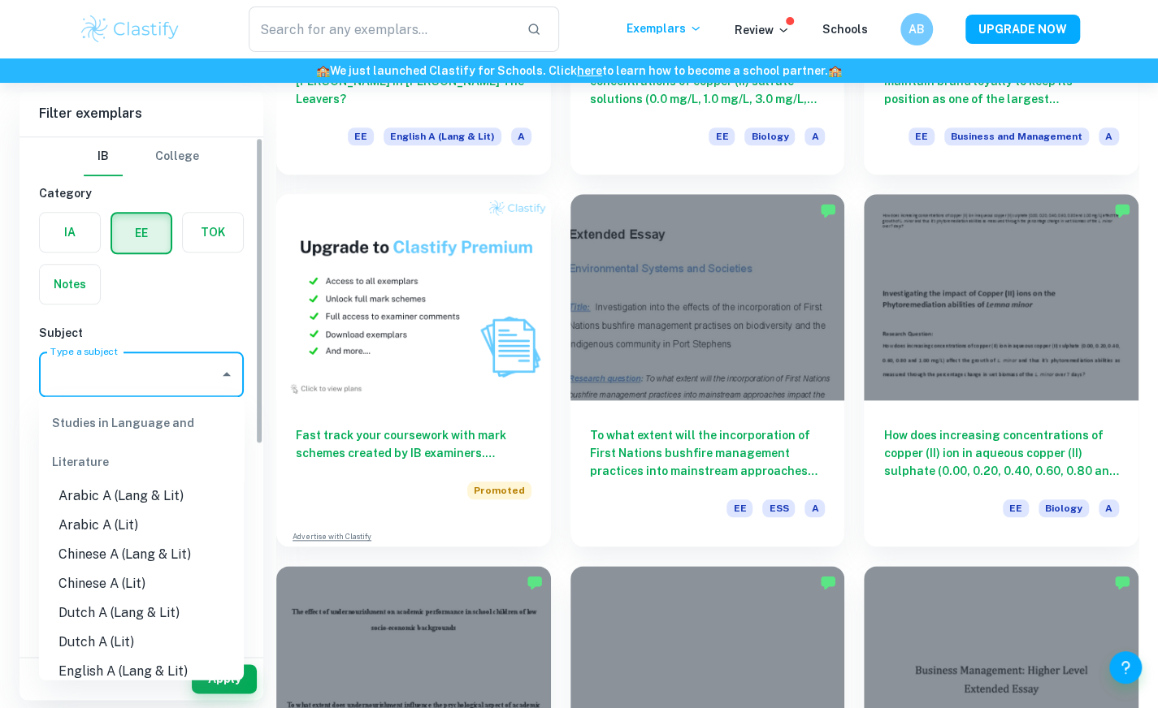
click at [96, 375] on input "Type a subject" at bounding box center [129, 374] width 166 height 31
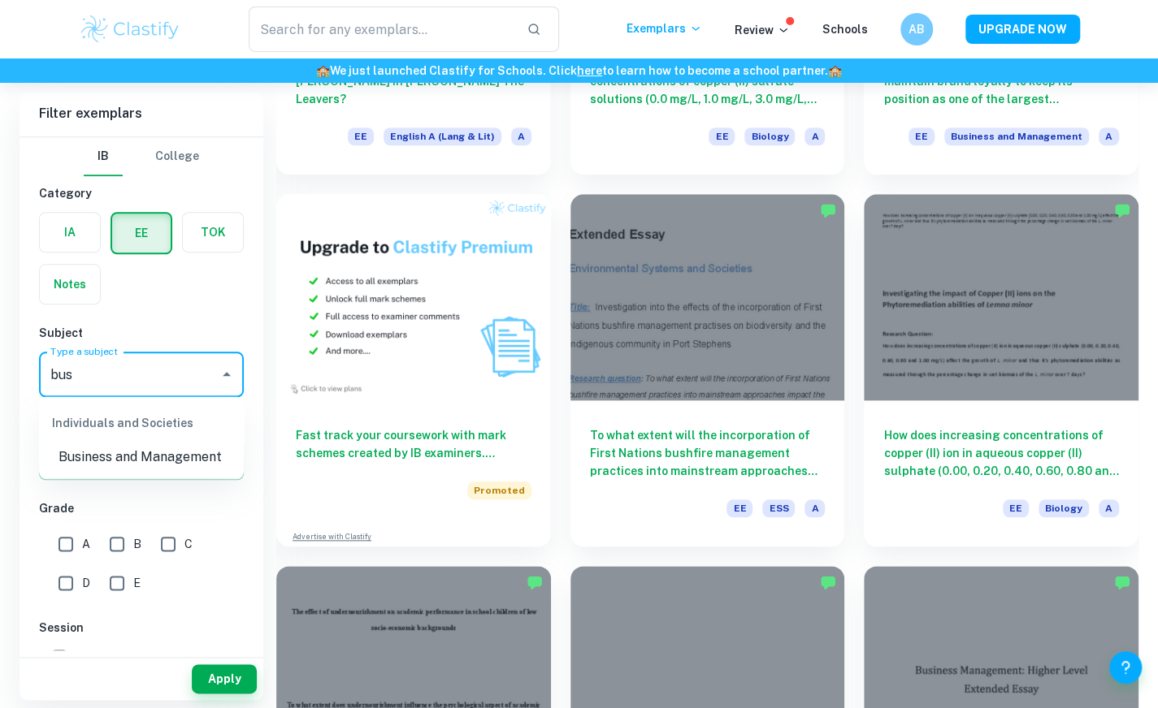
click at [104, 451] on li "Business and Management" at bounding box center [141, 456] width 205 height 29
type input "Business and Management"
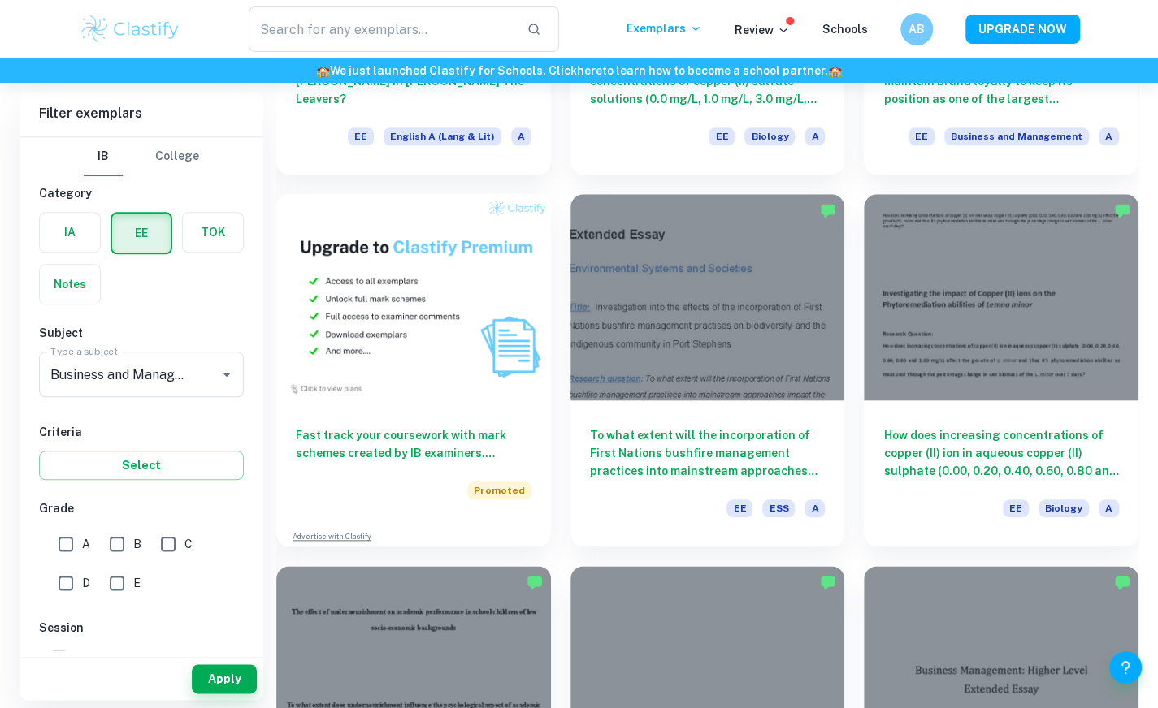
drag, startPoint x: 63, startPoint y: 537, endPoint x: 75, endPoint y: 528, distance: 14.5
click at [75, 528] on input "A" at bounding box center [66, 544] width 32 height 32
click at [71, 531] on input "A" at bounding box center [66, 544] width 32 height 32
checkbox input "true"
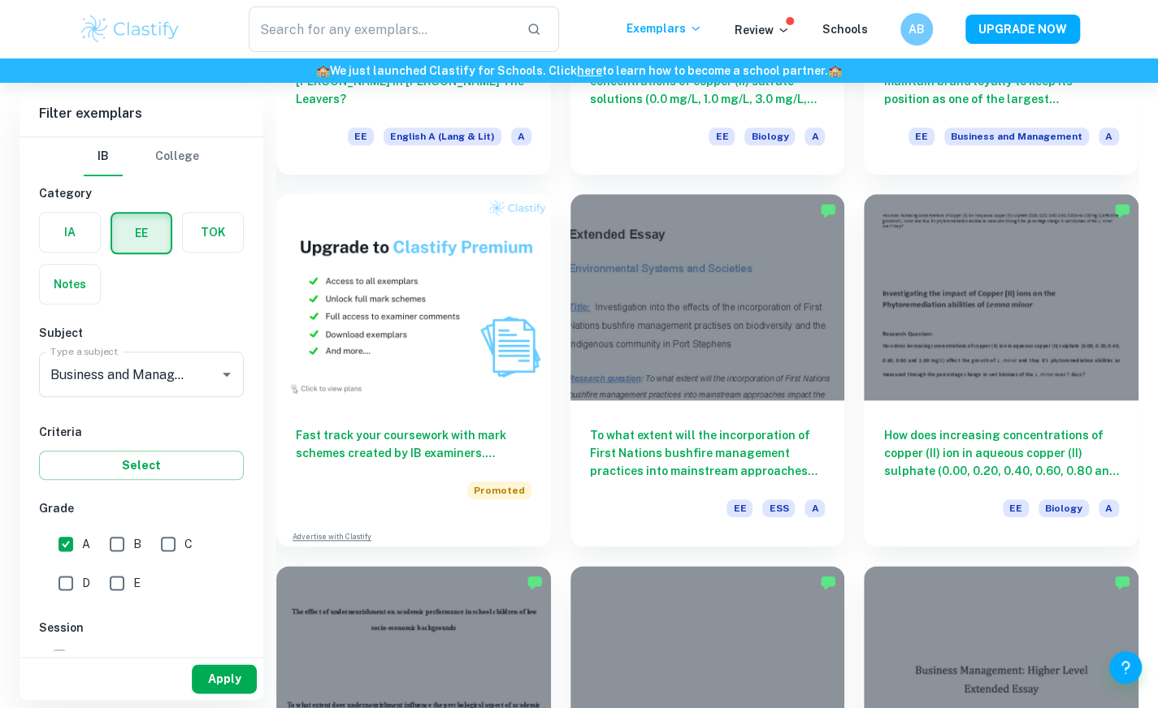
click at [233, 677] on button "Apply" at bounding box center [224, 679] width 65 height 29
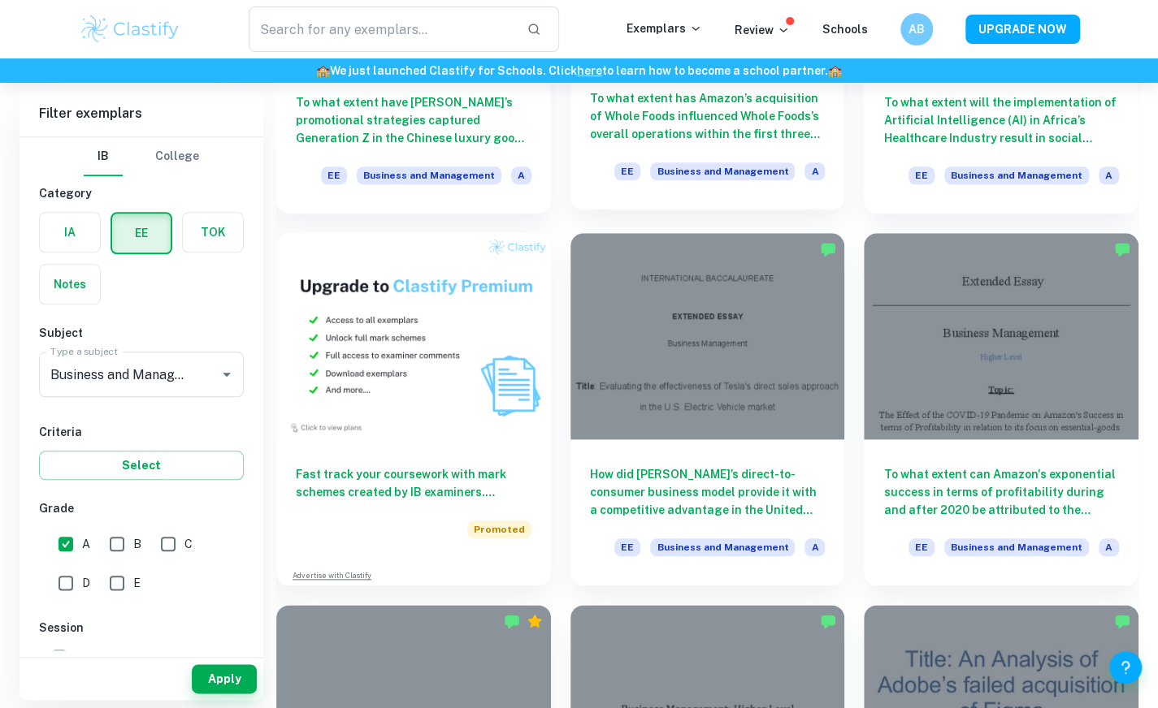
scroll to position [718, 0]
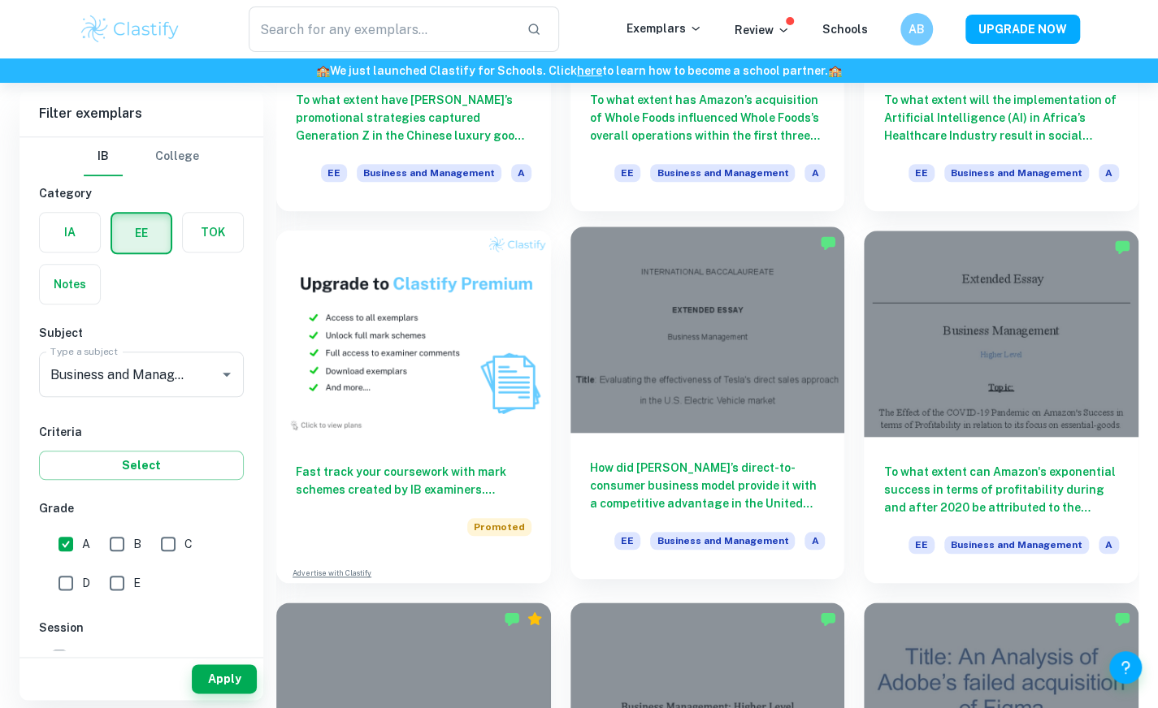
click at [700, 279] on div at bounding box center [707, 330] width 275 height 206
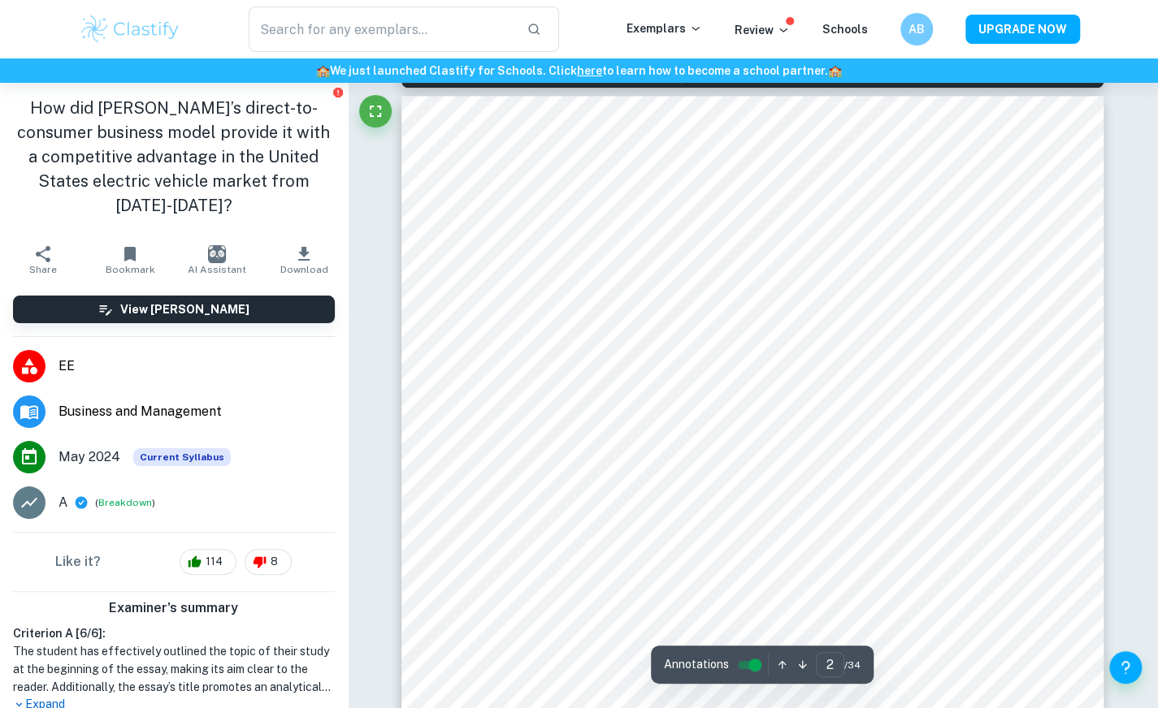
scroll to position [1111, 0]
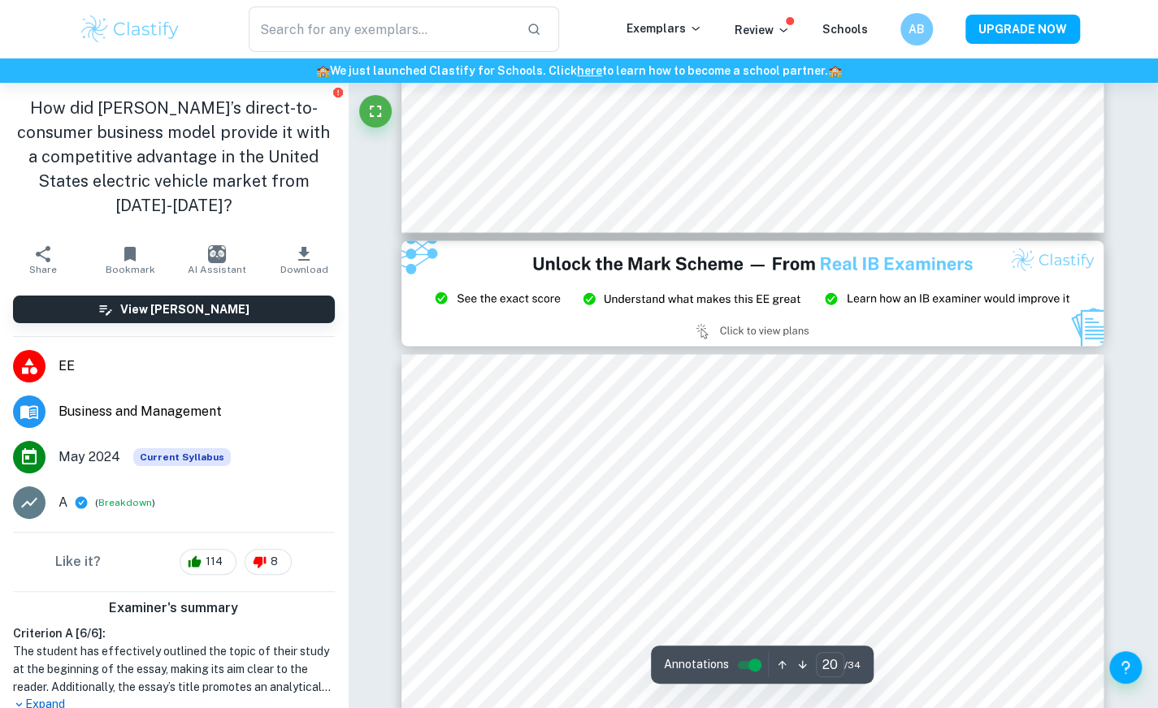
type input "21"
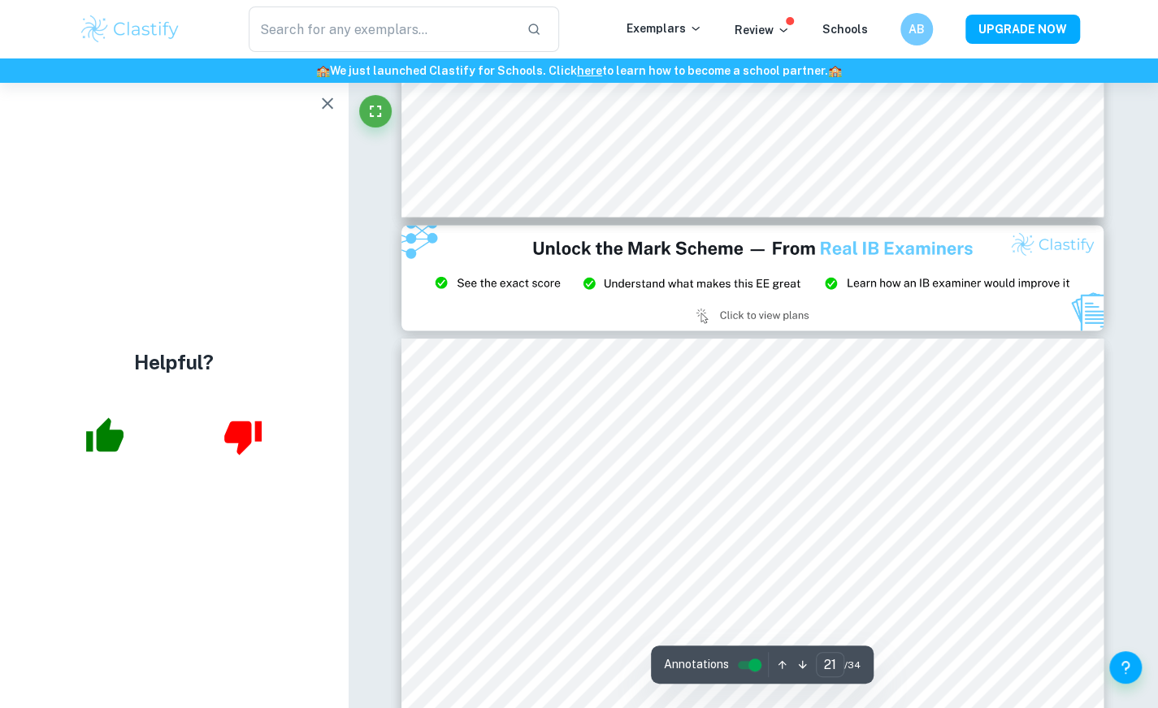
scroll to position [18654, 0]
